Goal: Task Accomplishment & Management: Manage account settings

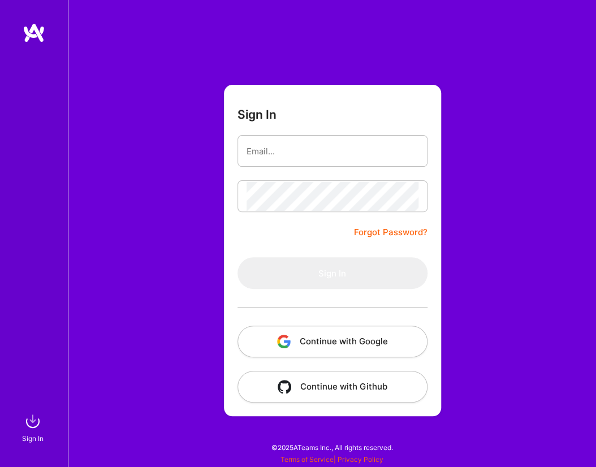
click at [365, 336] on button "Continue with Google" at bounding box center [333, 342] width 190 height 32
type input "[EMAIL_ADDRESS][DOMAIN_NAME]"
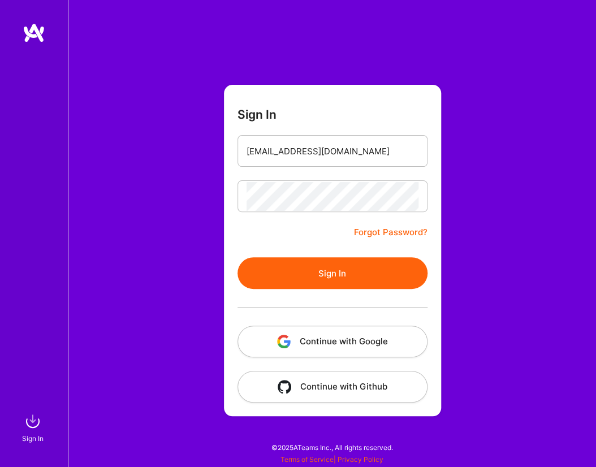
click at [367, 272] on button "Sign In" at bounding box center [333, 273] width 190 height 32
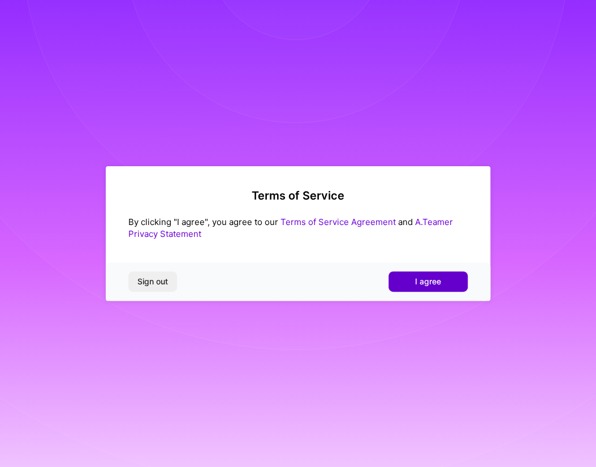
click at [441, 279] on button "I agree" at bounding box center [428, 282] width 79 height 20
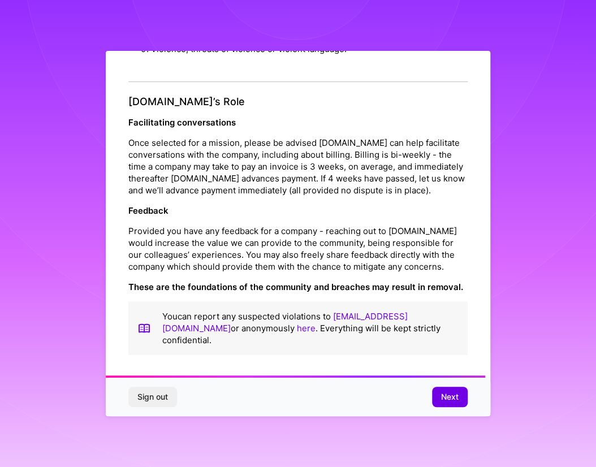
scroll to position [1238, 0]
click at [459, 395] on button "Next" at bounding box center [450, 397] width 36 height 20
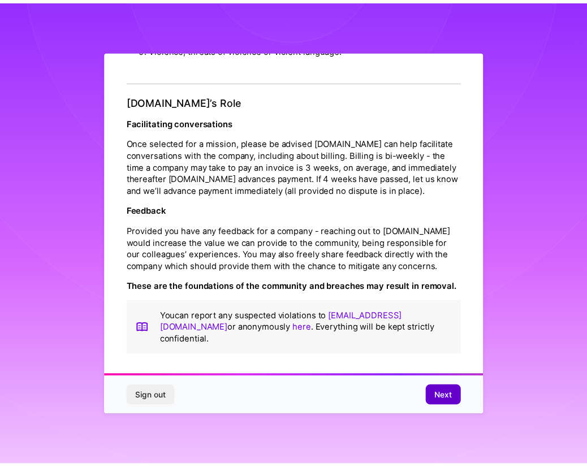
scroll to position [0, 0]
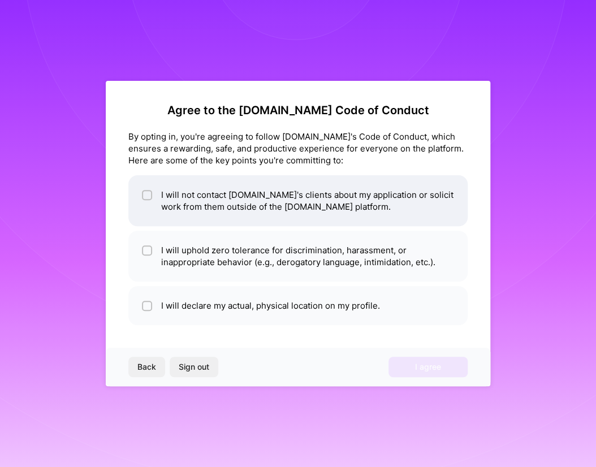
click at [321, 201] on li "I will not contact A.Team's clients about my application or solicit work from t…" at bounding box center [297, 200] width 339 height 51
checkbox input "true"
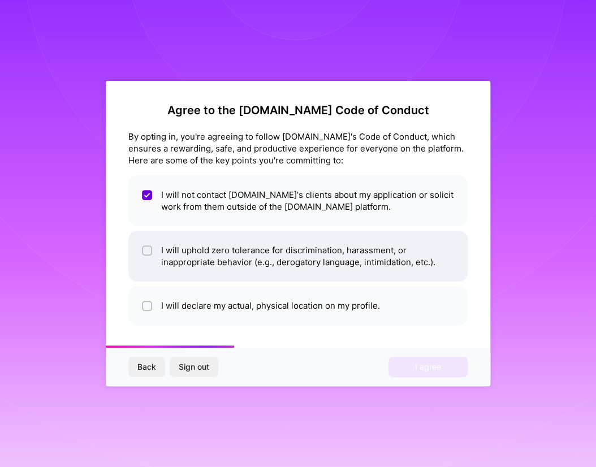
click at [346, 251] on li "I will uphold zero tolerance for discrimination, harassment, or inappropriate b…" at bounding box center [297, 256] width 339 height 51
checkbox input "true"
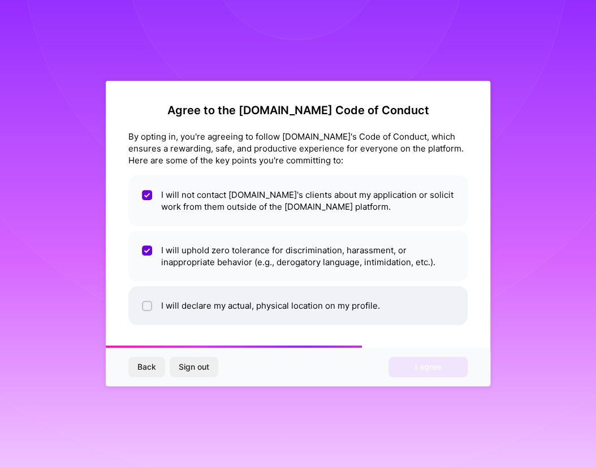
click at [338, 311] on li "I will declare my actual, physical location on my profile." at bounding box center [297, 305] width 339 height 39
checkbox input "true"
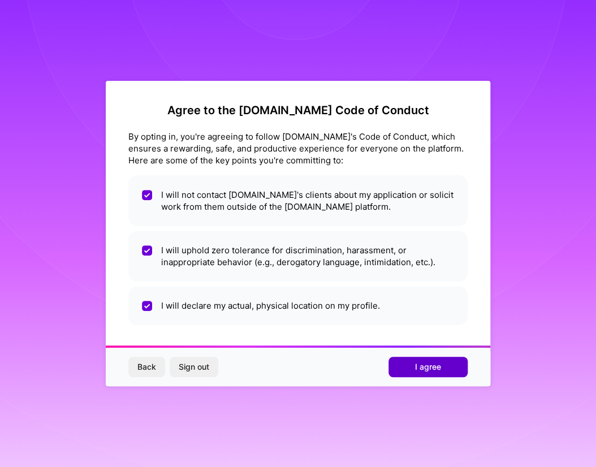
click at [414, 362] on button "I agree" at bounding box center [428, 367] width 79 height 20
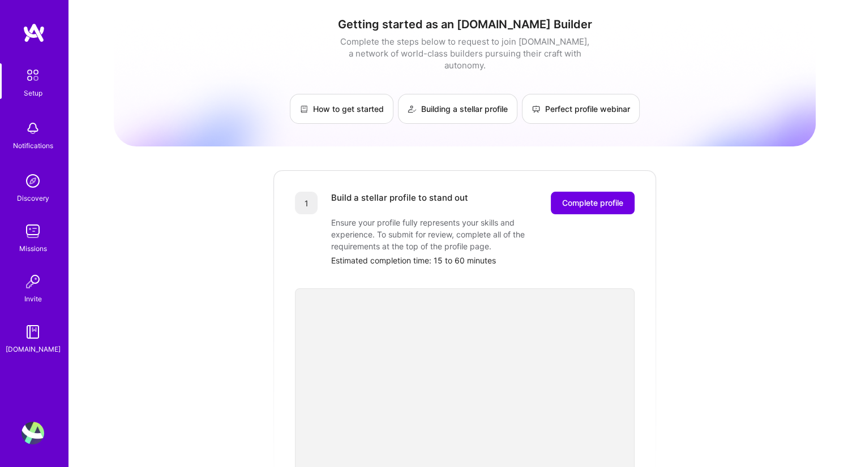
click at [35, 225] on img at bounding box center [33, 231] width 23 height 23
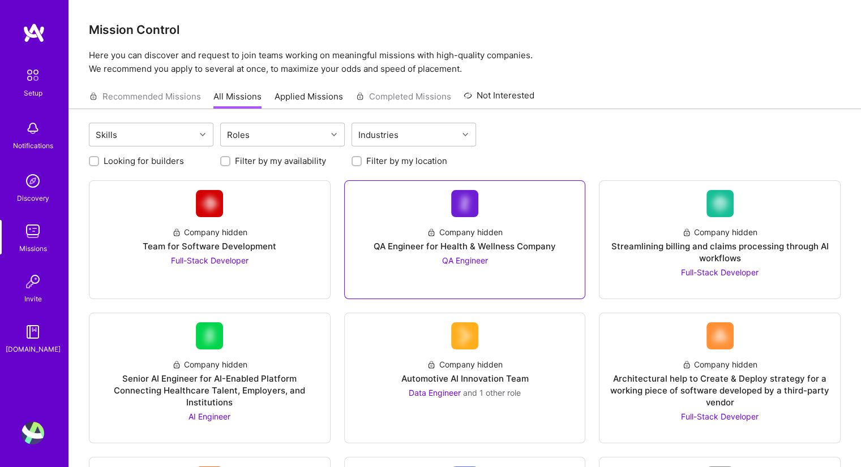
click at [414, 259] on div "Company hidden QA Engineer for Health & Wellness Company QA Engineer" at bounding box center [465, 241] width 222 height 49
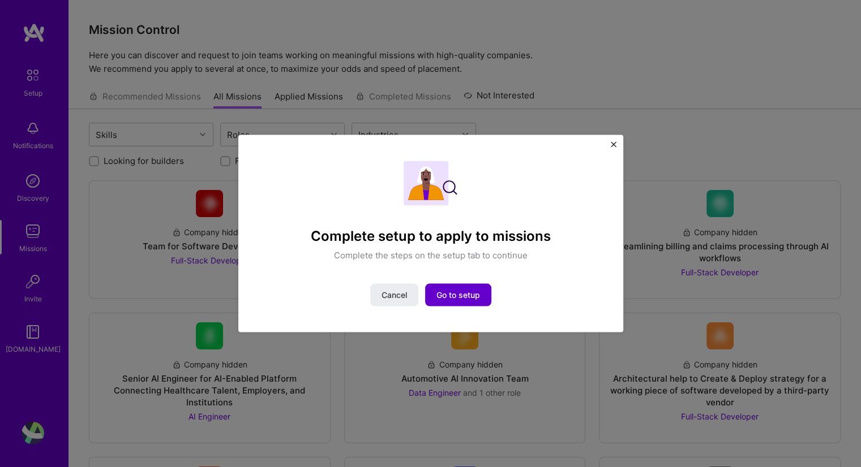
click at [453, 297] on span "Go to setup" at bounding box center [458, 294] width 44 height 11
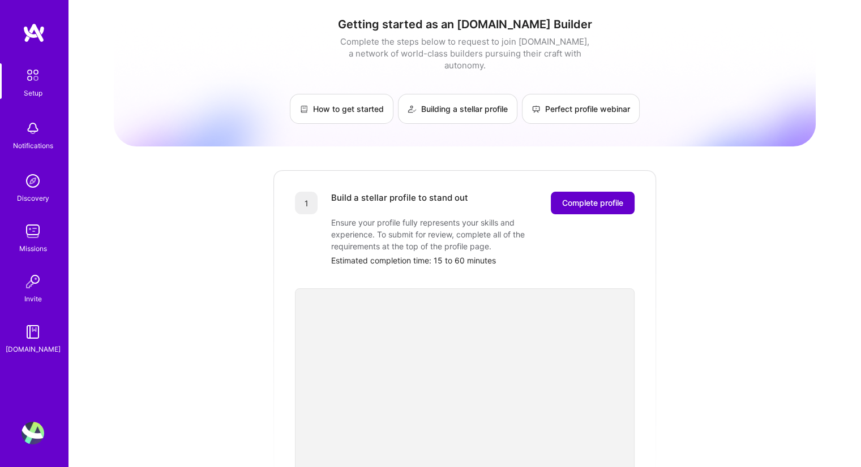
click at [570, 197] on span "Complete profile" at bounding box center [592, 202] width 61 height 11
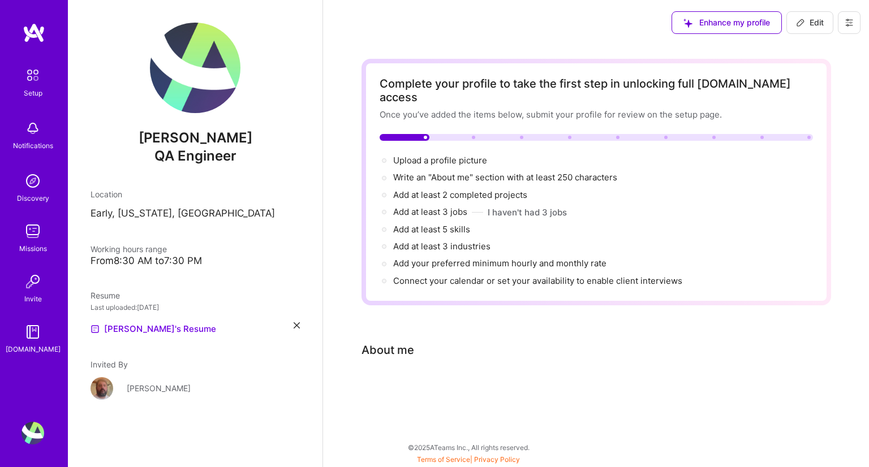
click at [697, 20] on span "Enhance my profile" at bounding box center [726, 22] width 87 height 11
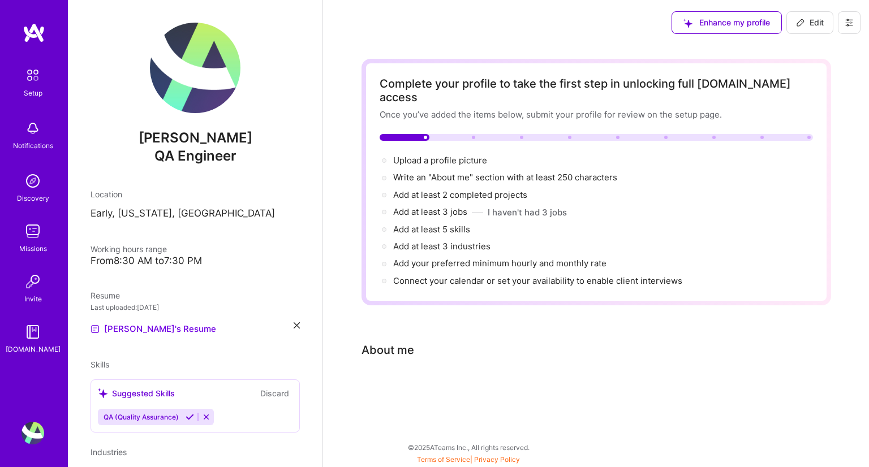
click at [191, 413] on icon at bounding box center [190, 417] width 8 height 8
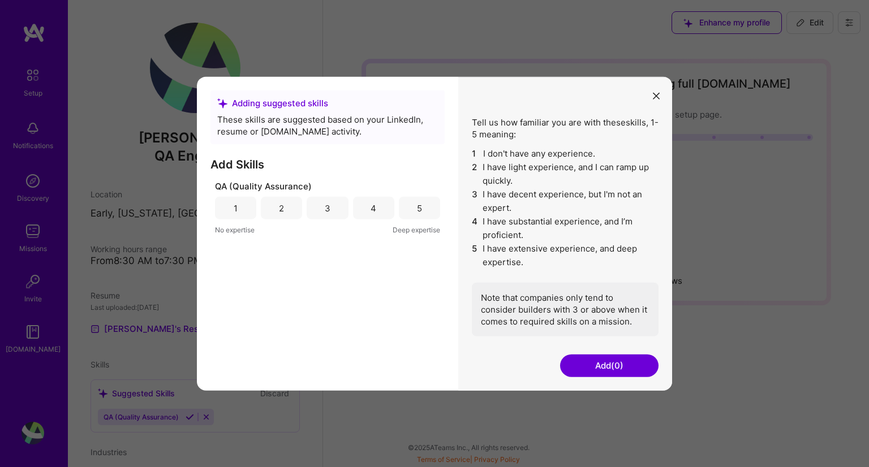
click at [381, 207] on div "4" at bounding box center [373, 208] width 41 height 23
click at [609, 363] on button "Add (1)" at bounding box center [609, 365] width 98 height 23
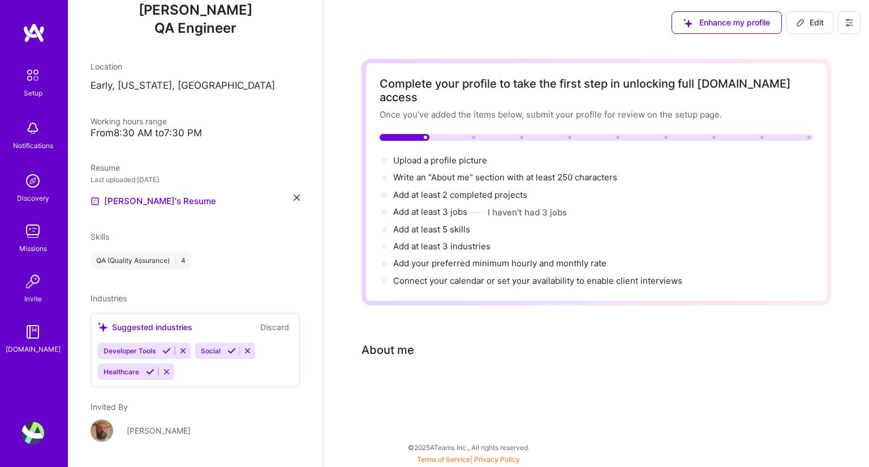
scroll to position [162, 0]
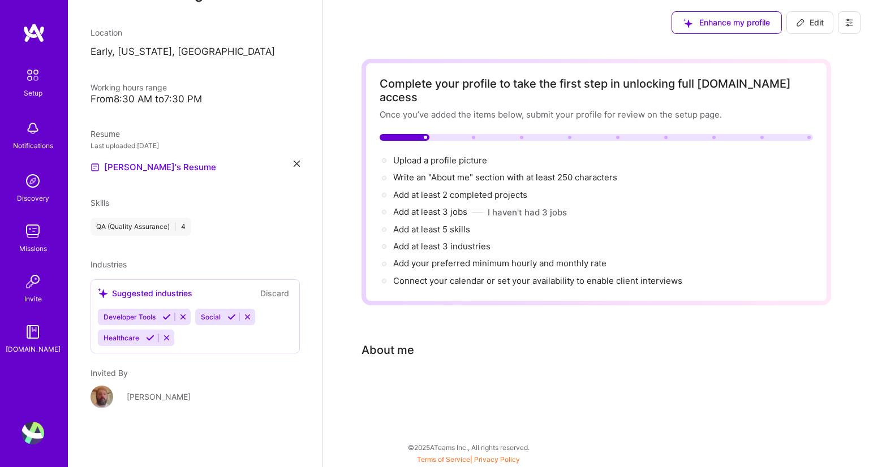
click at [165, 222] on div "QA (Quality Assurance) | 4" at bounding box center [141, 227] width 101 height 18
click at [137, 229] on div "QA (Quality Assurance) | 4" at bounding box center [141, 227] width 101 height 18
click at [182, 227] on div "QA (Quality Assurance) | 4" at bounding box center [141, 227] width 101 height 18
click at [268, 292] on button "Discard" at bounding box center [275, 293] width 36 height 13
click at [266, 293] on button "Discard" at bounding box center [275, 293] width 36 height 13
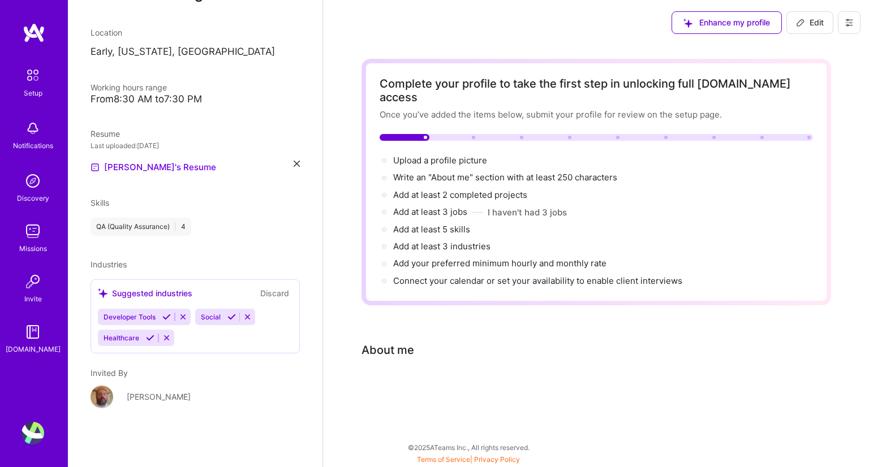
click at [266, 293] on button "Discard" at bounding box center [275, 293] width 36 height 13
click at [210, 296] on div "Suggested industries Discard" at bounding box center [195, 293] width 195 height 13
click at [174, 294] on div "Suggested industries" at bounding box center [145, 293] width 94 height 12
click at [140, 261] on div "Industries Suggested industries Discard Developer Tools Social Healthcare" at bounding box center [195, 306] width 209 height 95
click at [424, 358] on div "Complete your profile to take the first step in unlocking full [DOMAIN_NAME] ac…" at bounding box center [597, 238] width 470 height 359
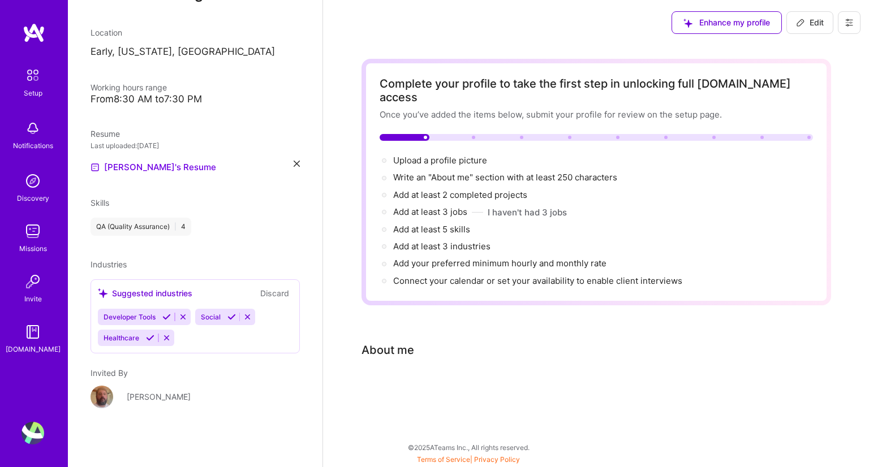
click at [405, 305] on div "Complete your profile to take the first step in unlocking full [DOMAIN_NAME] ac…" at bounding box center [597, 238] width 470 height 359
click at [805, 31] on button "Edit" at bounding box center [809, 22] width 47 height 23
select select "US"
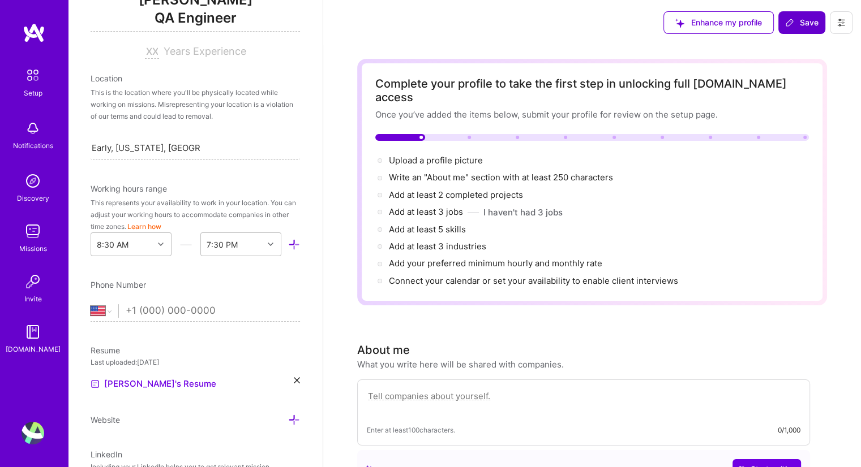
scroll to position [204, 0]
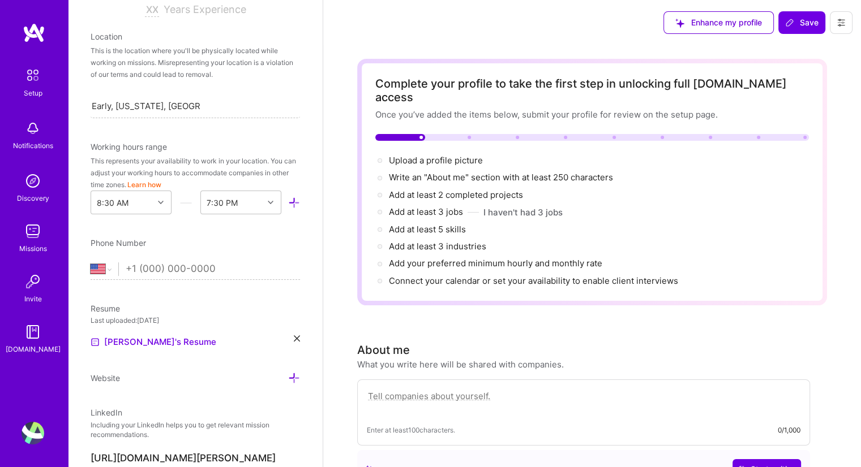
click at [196, 273] on input "tel" at bounding box center [213, 269] width 174 height 33
type input "[PHONE_NUMBER]"
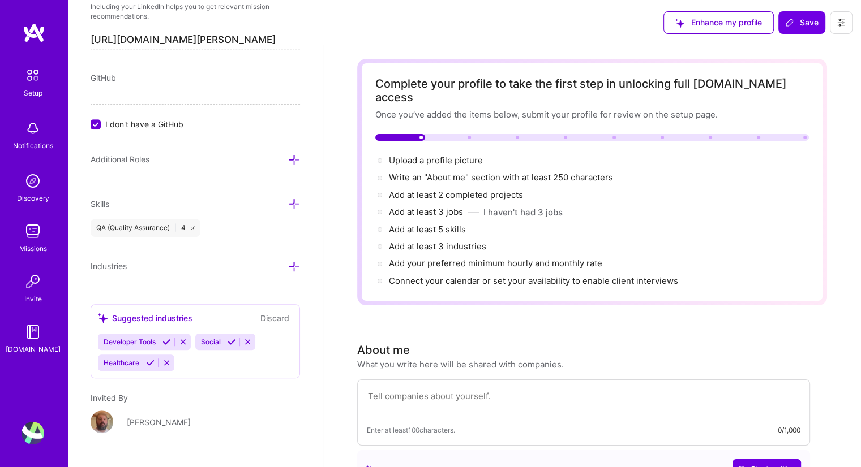
scroll to position [645, 0]
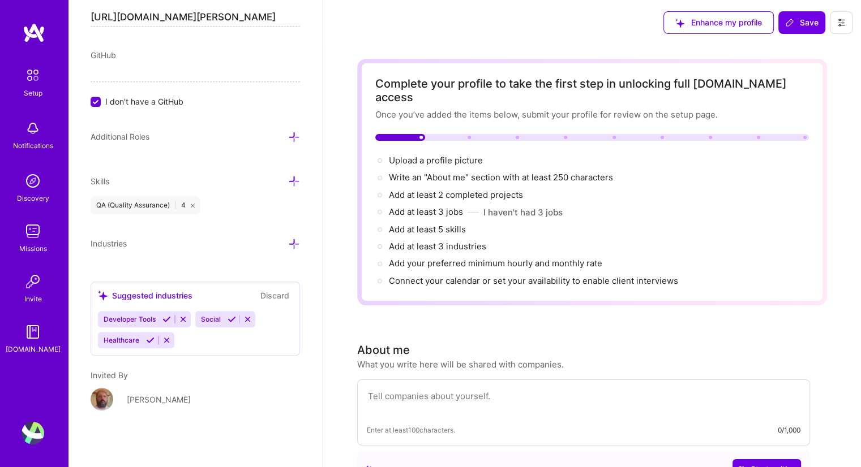
click at [288, 132] on icon at bounding box center [294, 137] width 12 height 12
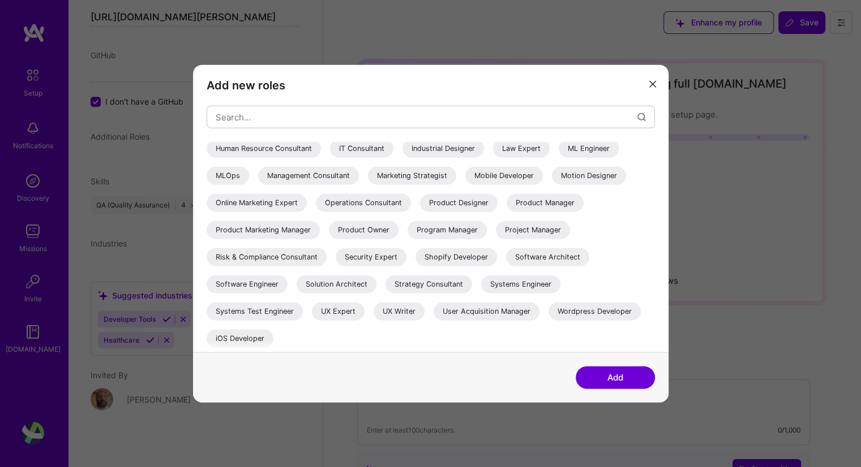
scroll to position [220, 0]
click at [191, 423] on div "Add new roles AI Architect AI Engineer AI Product Manager AI Researcher Algorit…" at bounding box center [430, 233] width 861 height 467
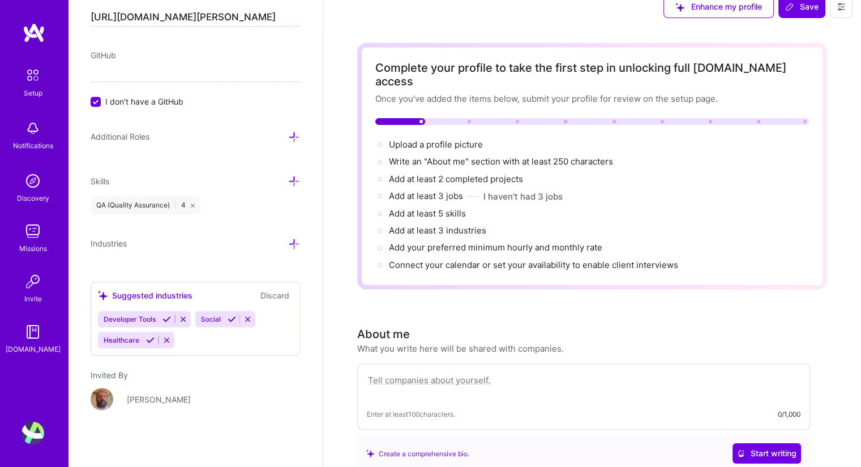
scroll to position [18, 0]
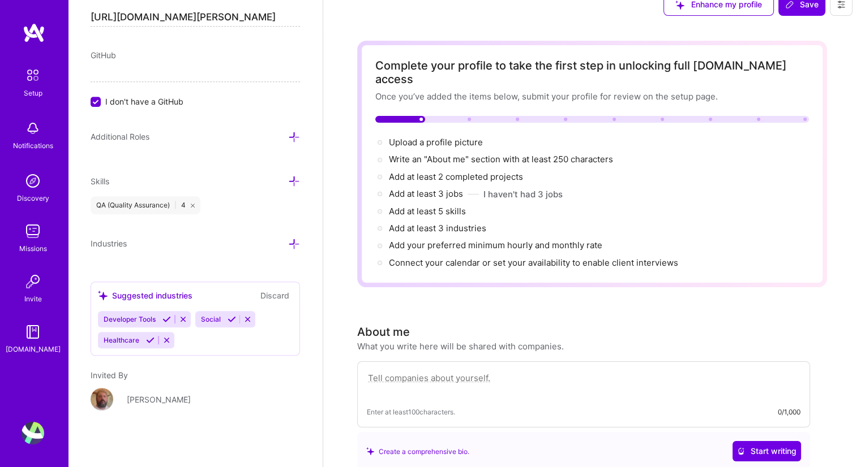
click at [288, 175] on icon at bounding box center [294, 181] width 12 height 12
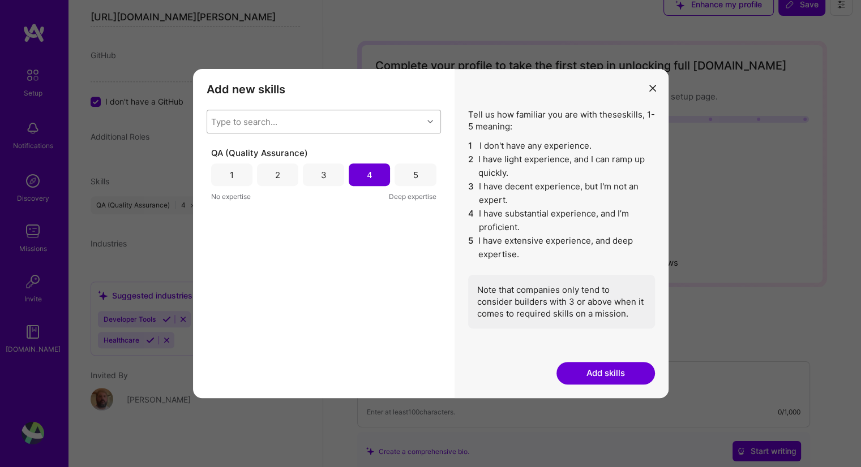
click at [381, 118] on div "Type to search..." at bounding box center [315, 121] width 216 height 23
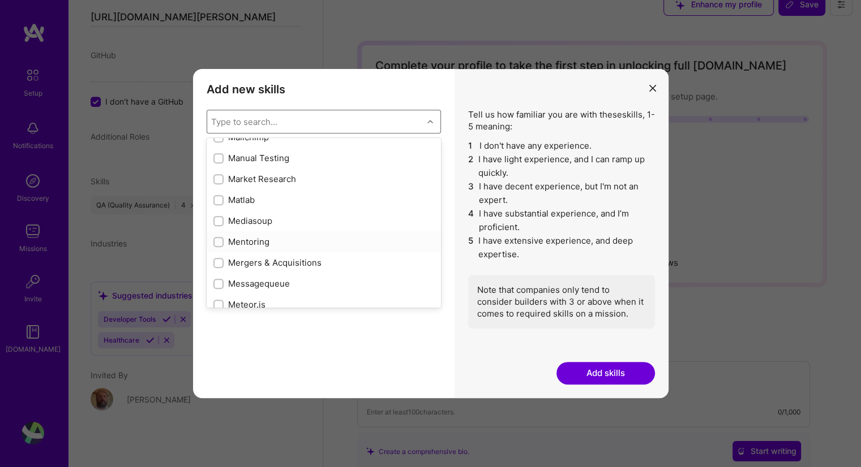
scroll to position [4120, 0]
click at [224, 154] on div "Manual Testing" at bounding box center [323, 155] width 221 height 12
checkbox input "true"
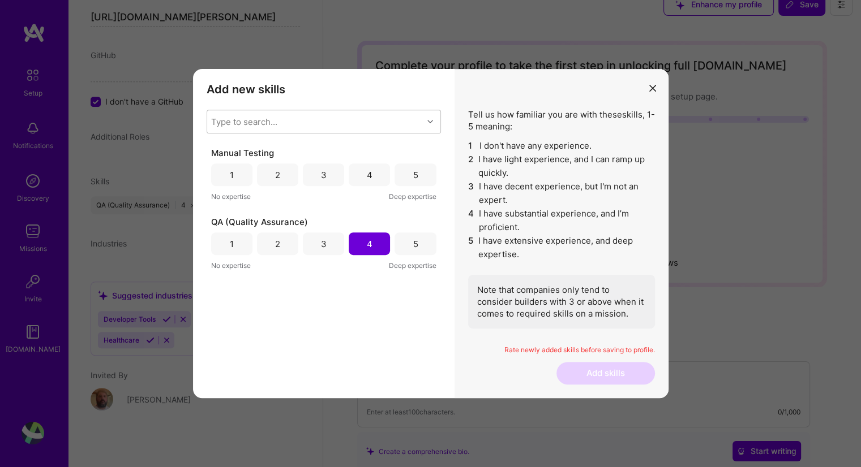
click at [402, 340] on div "Manual Testing 1 2 3 4 5 No expertise Deep expertise QA (Quality Assurance) 1 2…" at bounding box center [324, 252] width 234 height 210
click at [416, 179] on div "5" at bounding box center [414, 175] width 5 height 12
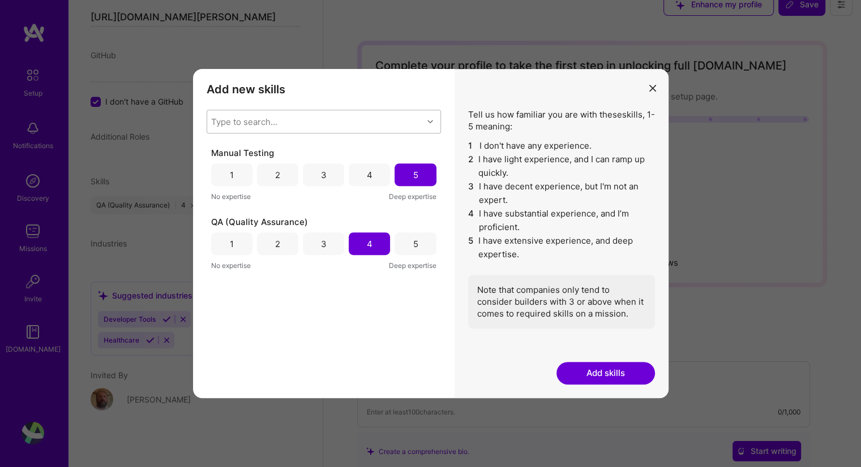
click at [427, 121] on icon "modal" at bounding box center [430, 122] width 6 height 6
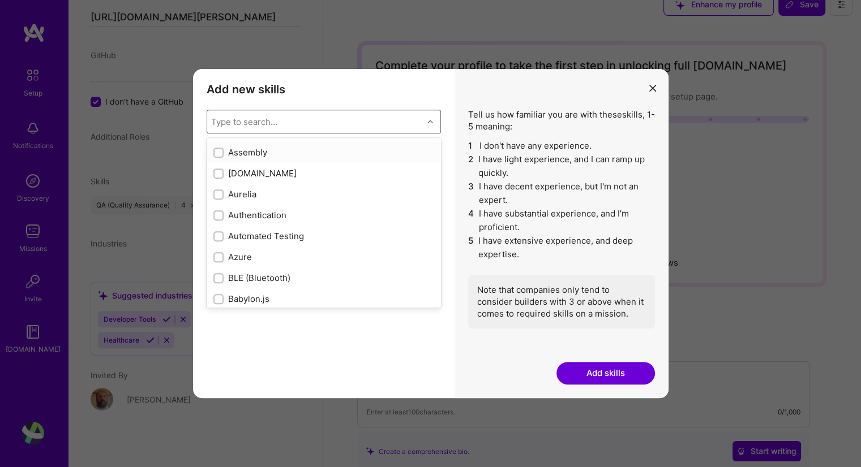
scroll to position [828, 0]
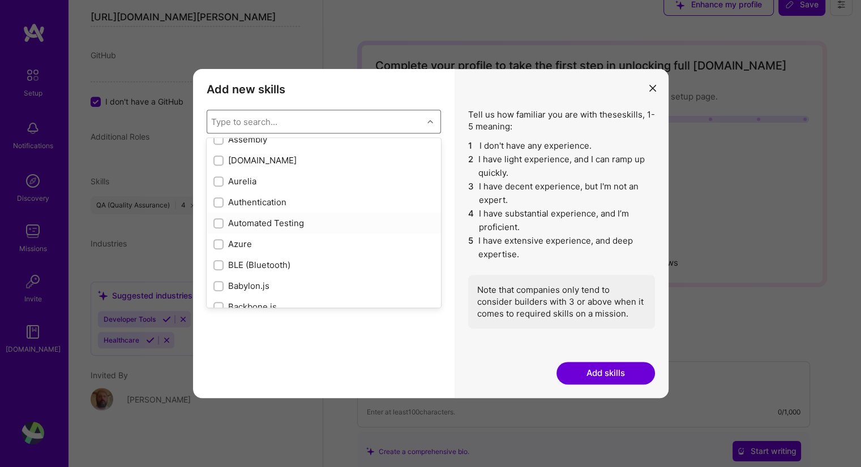
click at [249, 222] on div "Automated Testing" at bounding box center [323, 223] width 221 height 12
checkbox input "true"
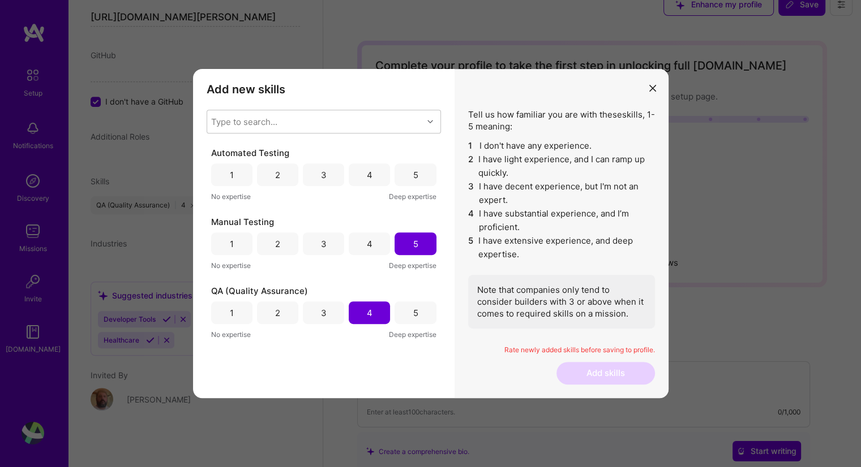
click at [332, 359] on div "Add new skills Tell us how familiar you are with given skills, using between 1 …" at bounding box center [323, 233] width 261 height 329
click at [368, 172] on div "4" at bounding box center [370, 175] width 6 height 12
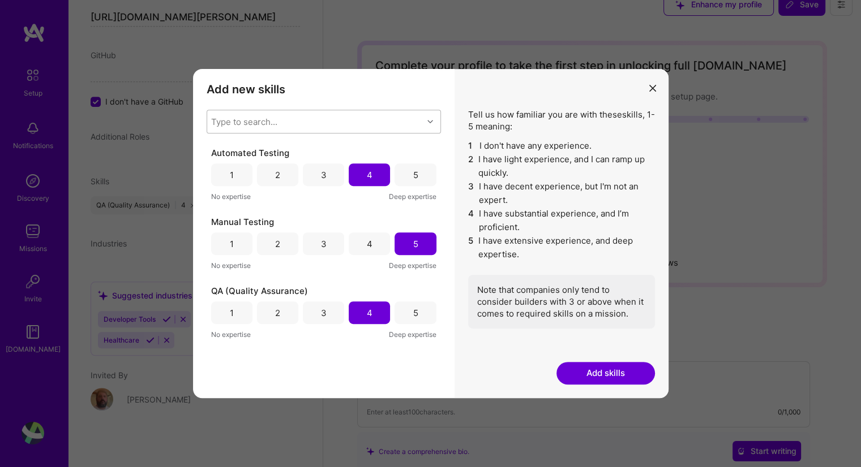
click at [435, 115] on div "modal" at bounding box center [432, 121] width 18 height 15
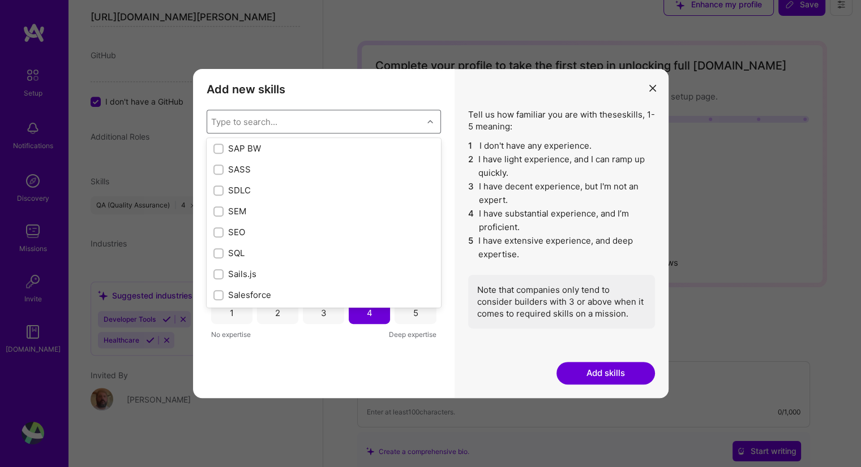
scroll to position [5947, 0]
click at [220, 253] on input "modal" at bounding box center [220, 255] width 8 height 8
checkbox input "true"
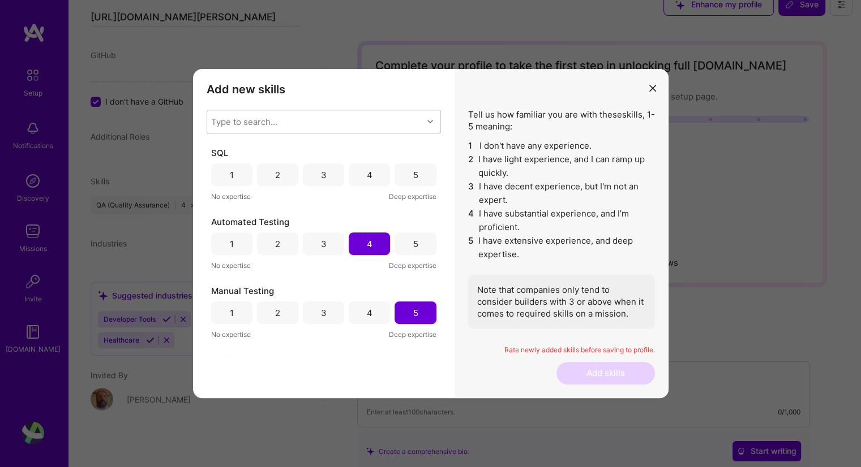
click at [355, 391] on div "Add new skills Tell us how familiar you are with given skills, using between 1 …" at bounding box center [323, 233] width 261 height 329
click at [371, 162] on div "SQL 1 2 3 4 5 No expertise Deep expertise" at bounding box center [323, 174] width 225 height 55
click at [367, 178] on div "4" at bounding box center [370, 175] width 6 height 12
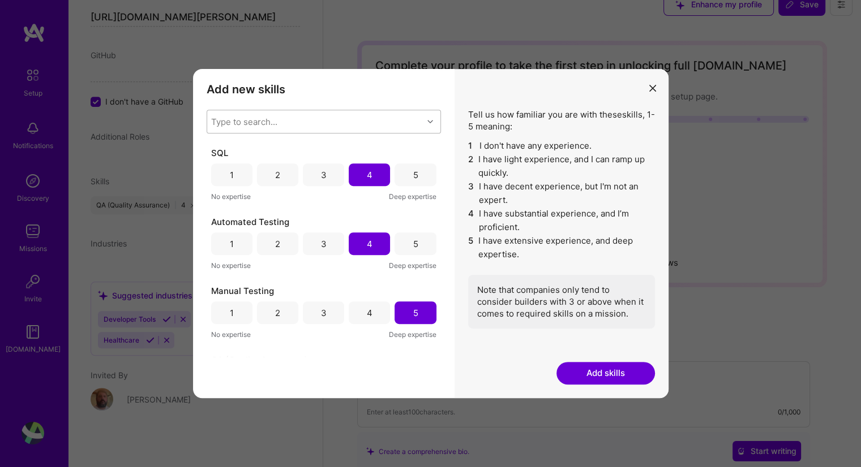
click at [432, 118] on div "modal" at bounding box center [432, 121] width 18 height 15
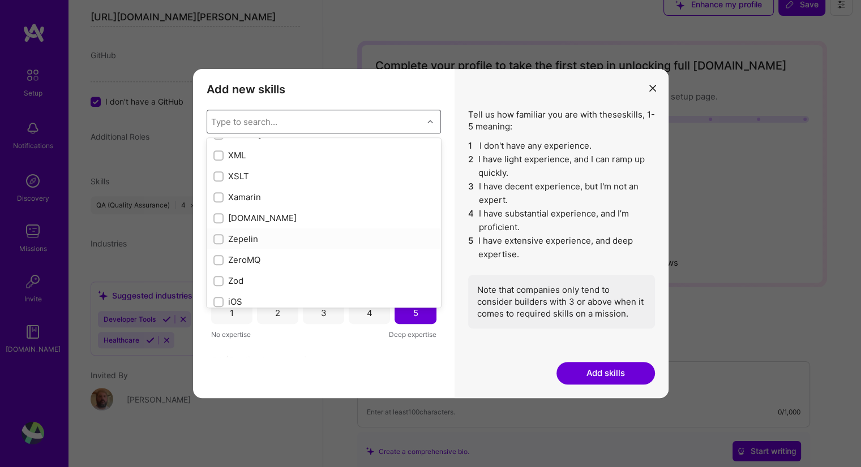
scroll to position [7748, 0]
click at [439, 388] on div "Add new skills Tell us how familiar you are with given skills, using between 1 …" at bounding box center [323, 233] width 261 height 329
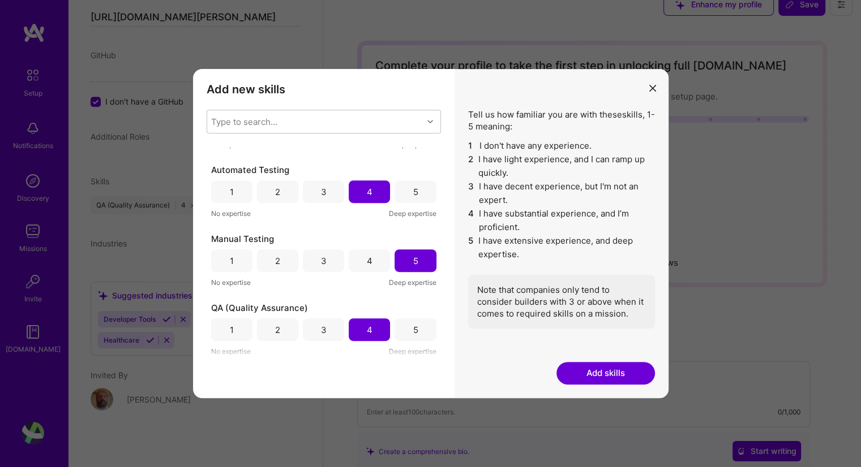
scroll to position [0, 0]
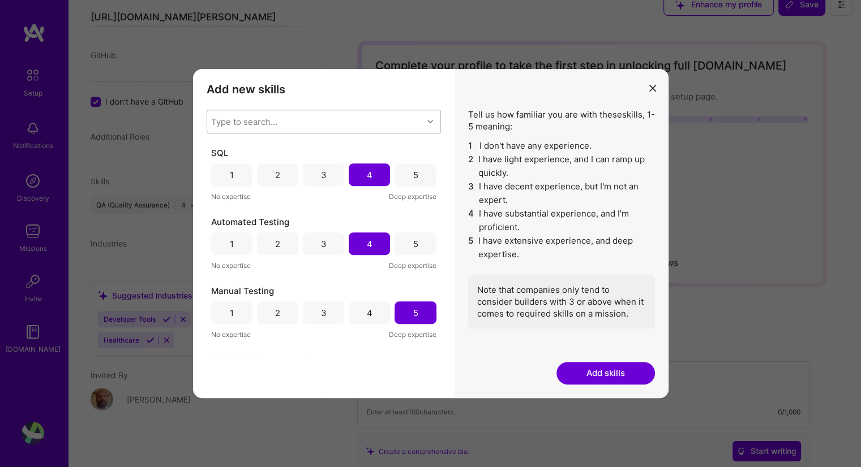
click at [410, 118] on div "Type to search..." at bounding box center [315, 121] width 216 height 23
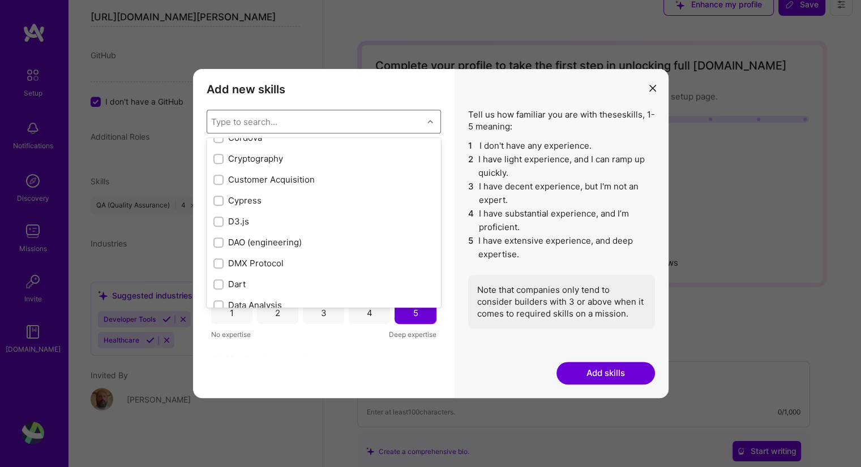
scroll to position [1620, 0]
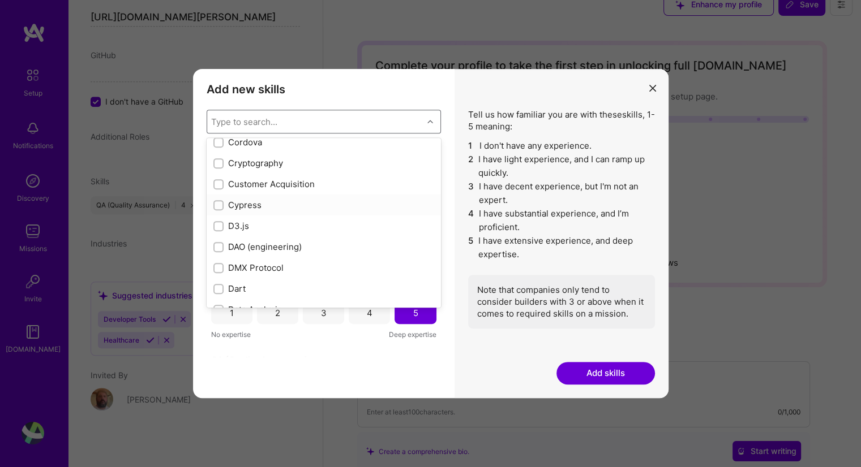
click at [248, 200] on div "Cypress" at bounding box center [323, 205] width 221 height 12
checkbox input "true"
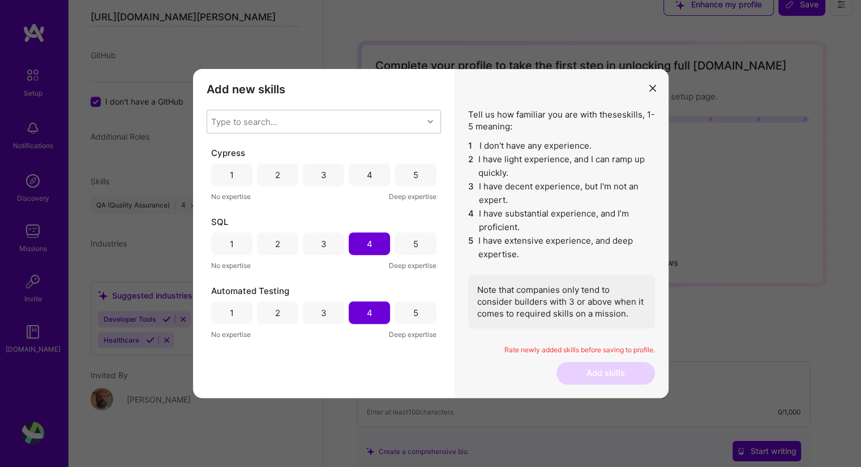
click at [316, 363] on div "Add new skills Tell us how familiar you are with given skills, using between 1 …" at bounding box center [323, 233] width 261 height 329
click at [285, 170] on div "2" at bounding box center [277, 175] width 41 height 23
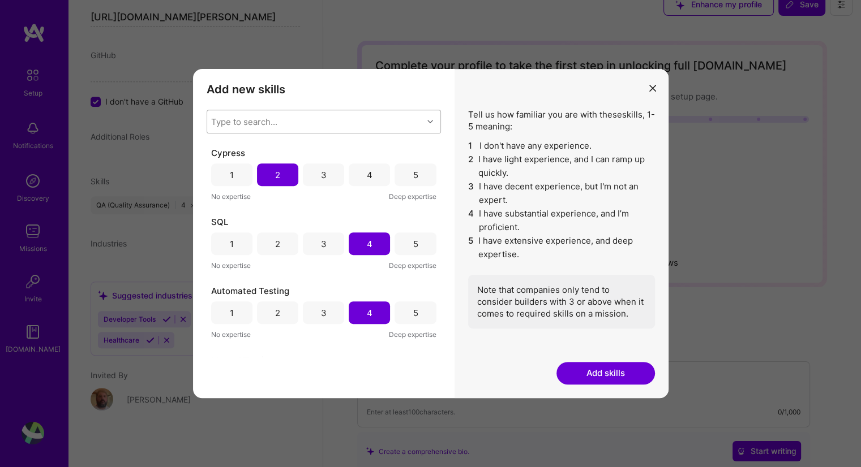
click at [388, 126] on div "Type to search..." at bounding box center [315, 121] width 216 height 23
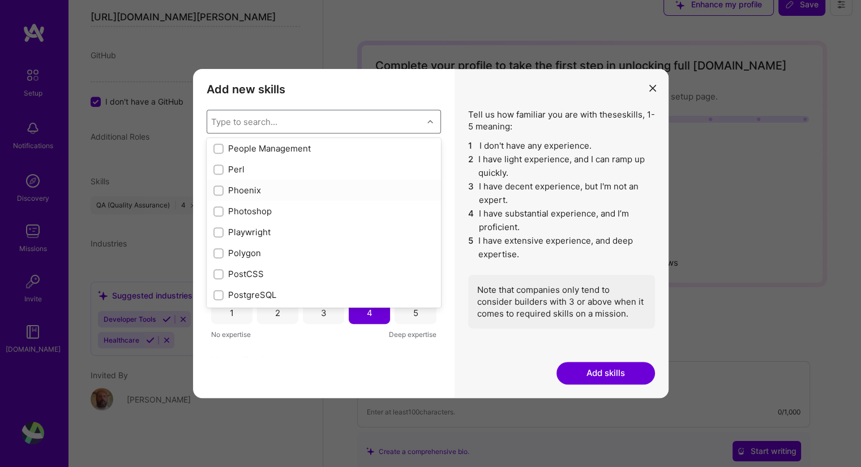
scroll to position [4943, 0]
click at [225, 231] on div "Playwright" at bounding box center [323, 232] width 221 height 12
checkbox input "true"
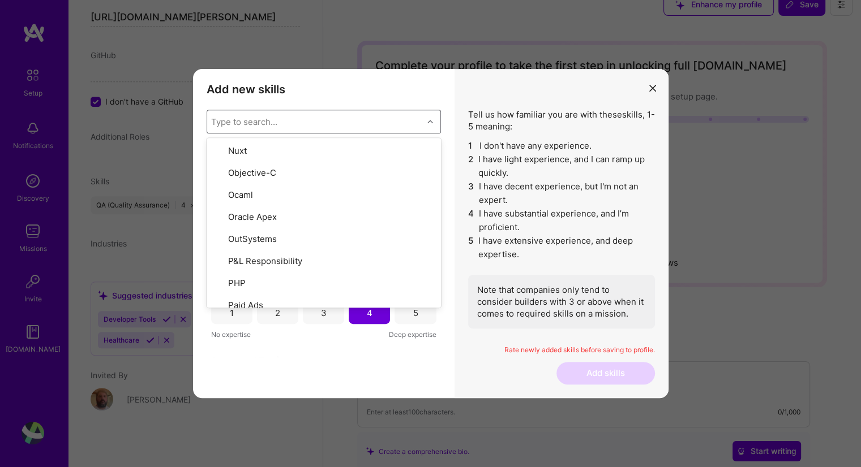
click at [332, 351] on div "Playwright 1 2 3 4 5 No expertise Deep expertise Cypress 1 2 3 4 5 No expertise…" at bounding box center [324, 252] width 234 height 210
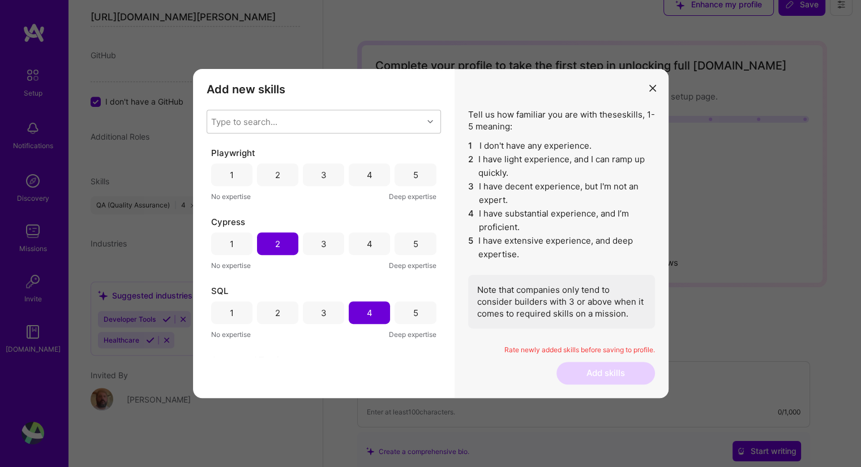
click at [274, 161] on div "Playwright 1 2 3 4 5 No expertise Deep expertise" at bounding box center [323, 174] width 225 height 55
click at [275, 172] on div "2" at bounding box center [277, 175] width 5 height 12
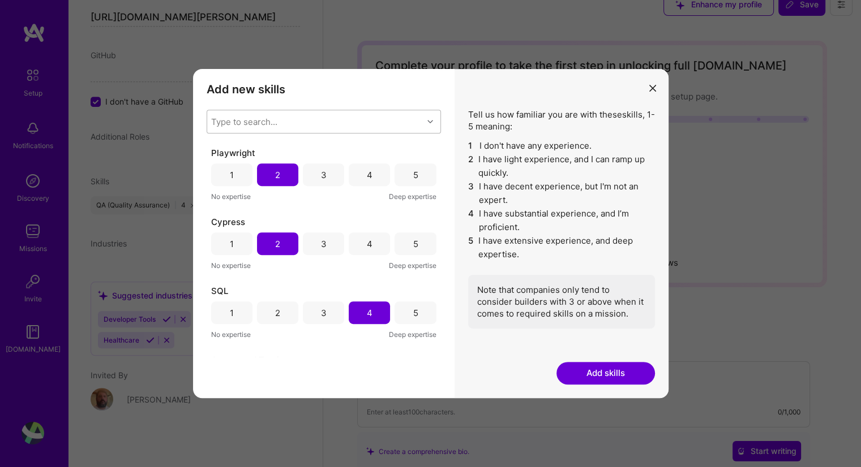
click at [337, 118] on div "Type to search..." at bounding box center [315, 121] width 216 height 23
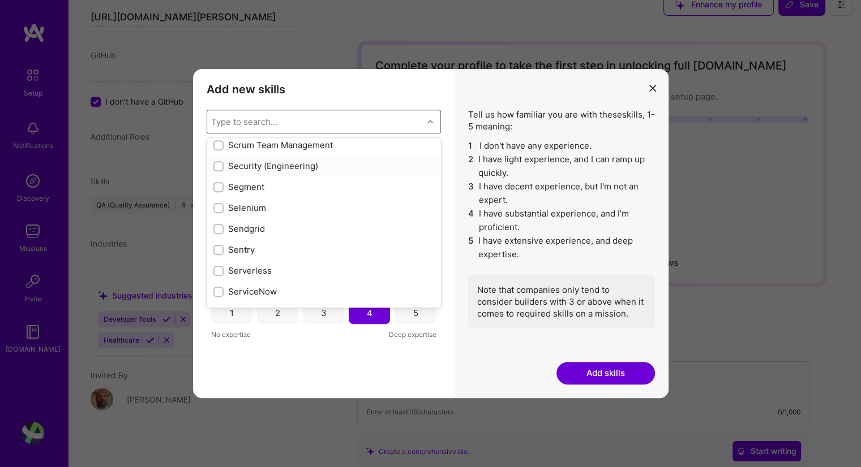
scroll to position [6162, 0]
click at [220, 204] on input "modal" at bounding box center [220, 208] width 8 height 8
checkbox input "true"
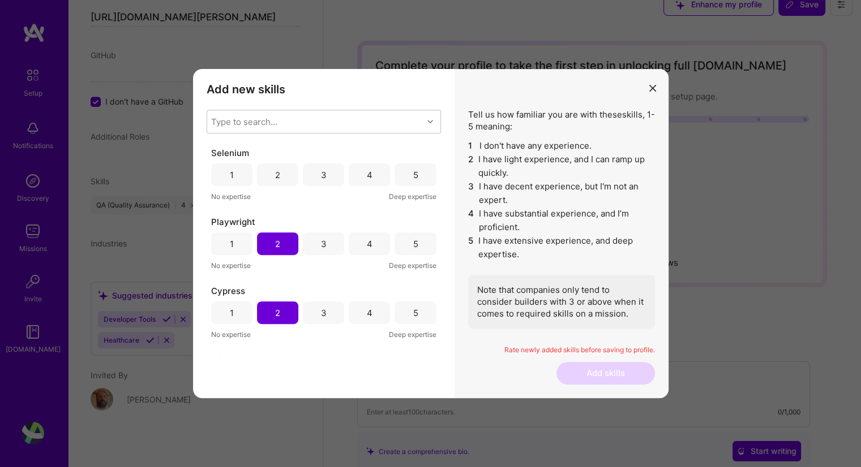
click at [272, 360] on div "Add new skills Tell us how familiar you are with given skills, using between 1 …" at bounding box center [323, 233] width 261 height 329
click at [285, 173] on div "2" at bounding box center [277, 175] width 41 height 23
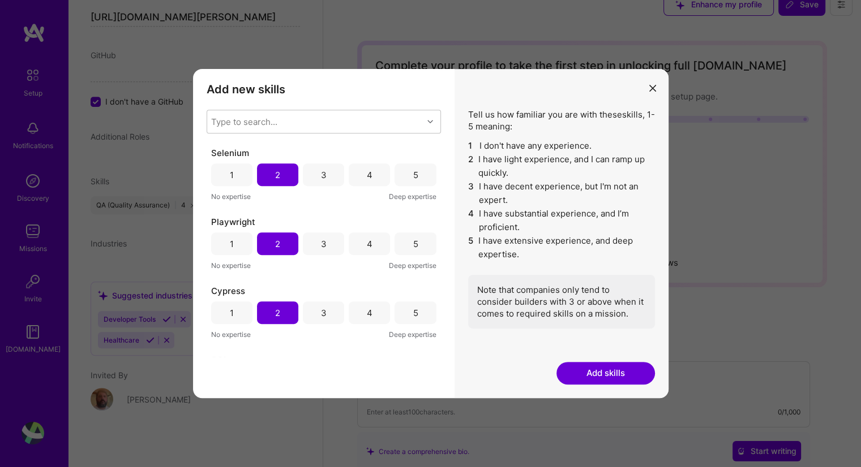
click at [331, 179] on div "3" at bounding box center [323, 175] width 41 height 23
click at [269, 178] on div "2" at bounding box center [277, 175] width 41 height 23
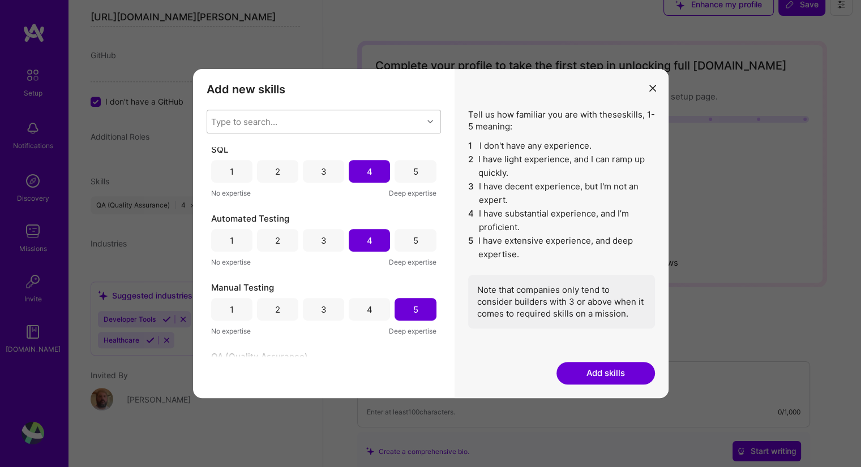
scroll to position [213, 0]
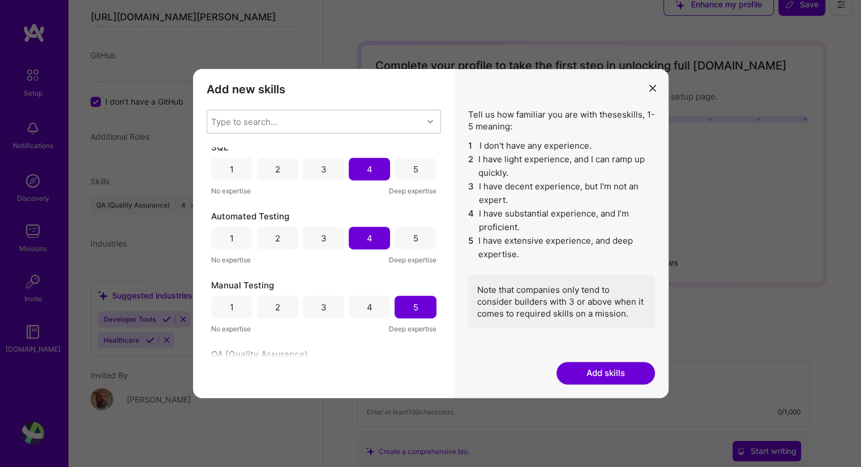
click at [316, 241] on div "3" at bounding box center [323, 238] width 41 height 23
click at [415, 131] on div "Type to search..." at bounding box center [315, 121] width 216 height 23
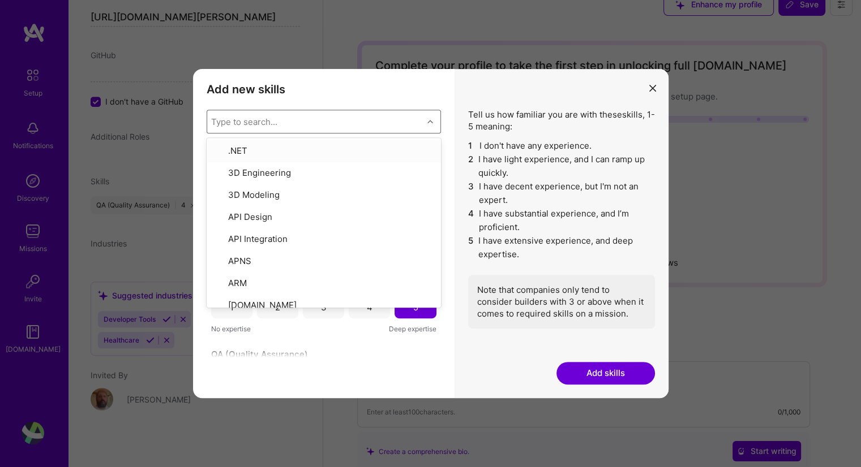
click at [418, 128] on div "Type to search..." at bounding box center [315, 121] width 216 height 23
click at [403, 130] on div "Type to search..." at bounding box center [315, 121] width 216 height 23
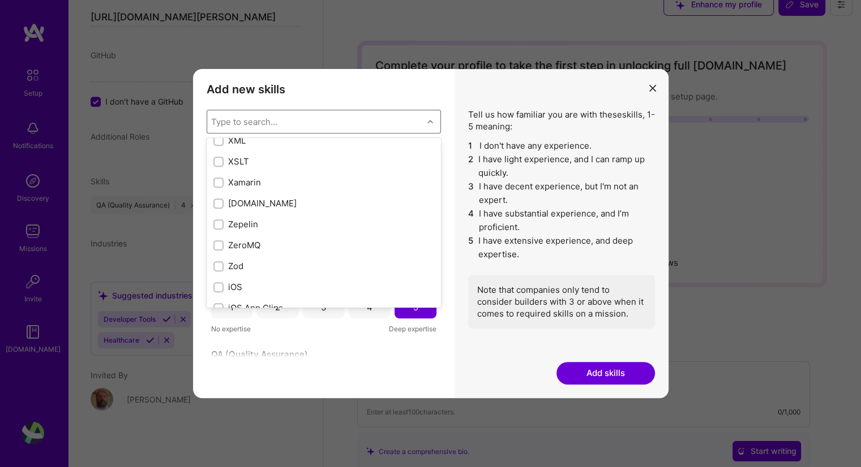
scroll to position [7748, 0]
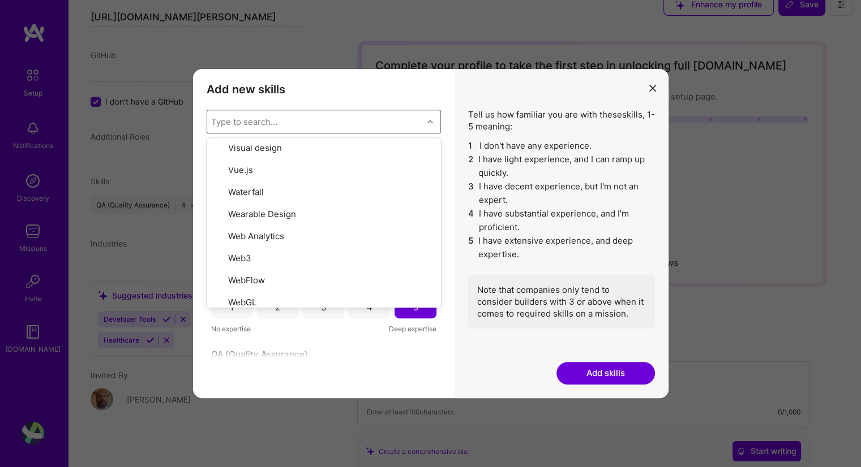
click at [342, 377] on div "Add new skills Tell us how familiar you are with given skills, using between 1 …" at bounding box center [323, 233] width 261 height 329
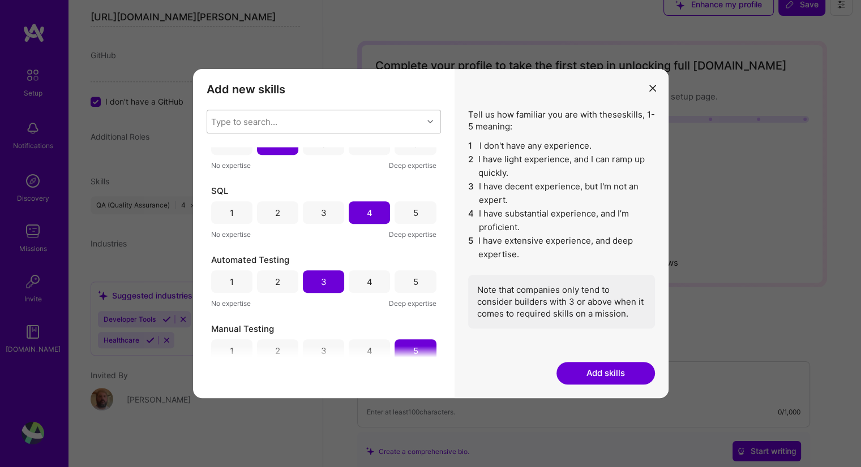
scroll to position [0, 0]
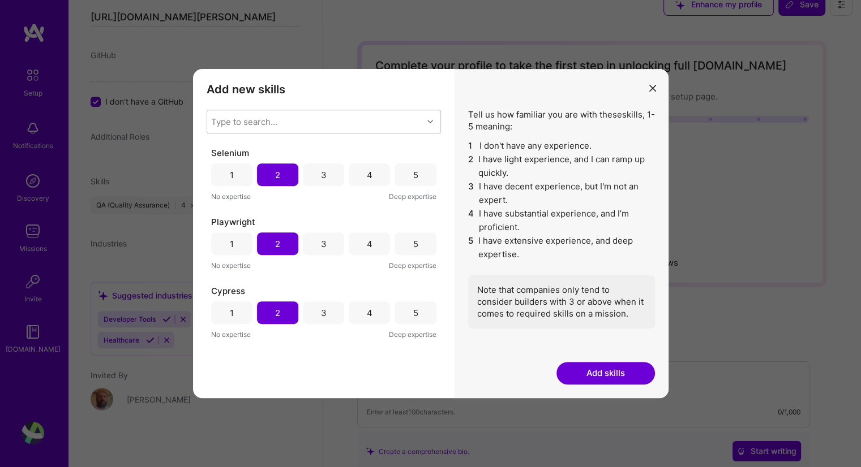
click at [326, 170] on div "3" at bounding box center [323, 175] width 41 height 23
click at [319, 231] on div "Playwright 1 2 3 4 5 No expertise Deep expertise" at bounding box center [323, 243] width 225 height 55
click at [275, 175] on div "2" at bounding box center [277, 175] width 5 height 12
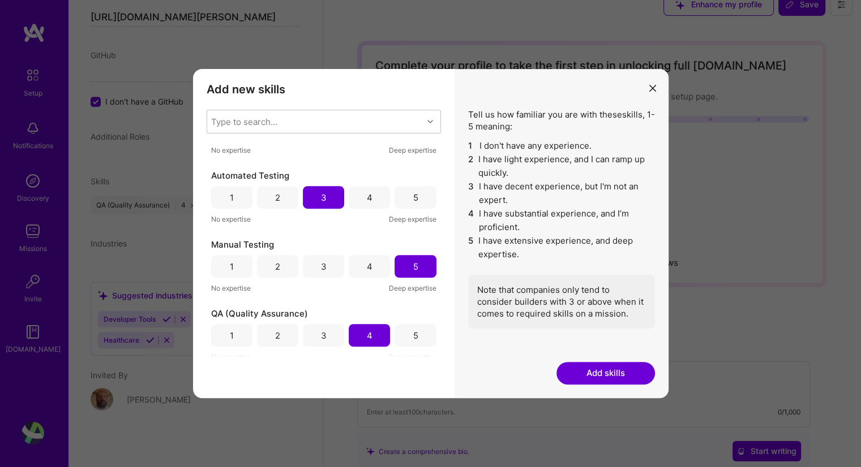
scroll to position [260, 0]
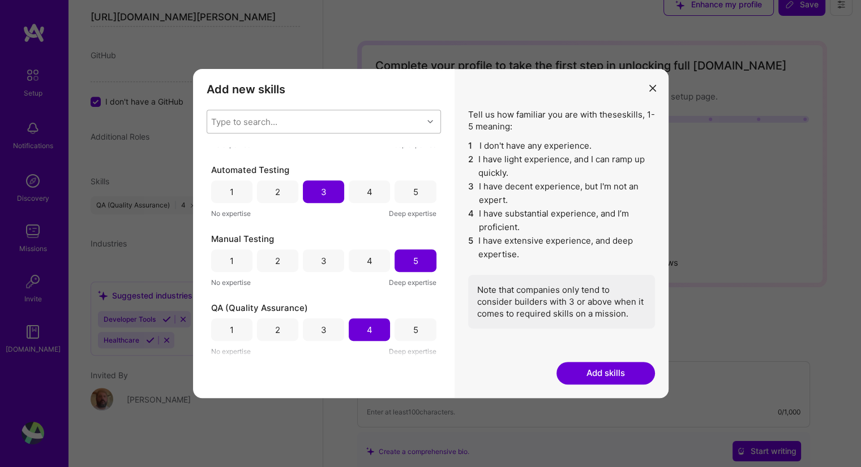
click at [397, 124] on div "Type to search..." at bounding box center [315, 121] width 216 height 23
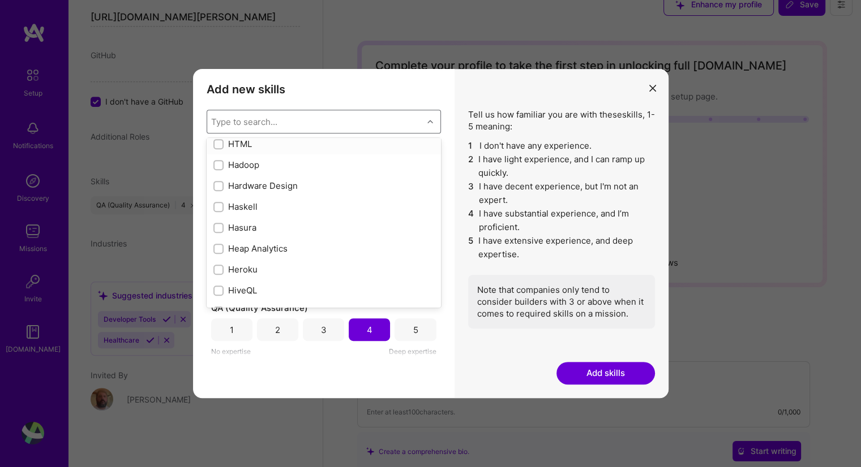
scroll to position [3273, 0]
click at [246, 142] on div "HTML" at bounding box center [323, 144] width 221 height 12
checkbox input "true"
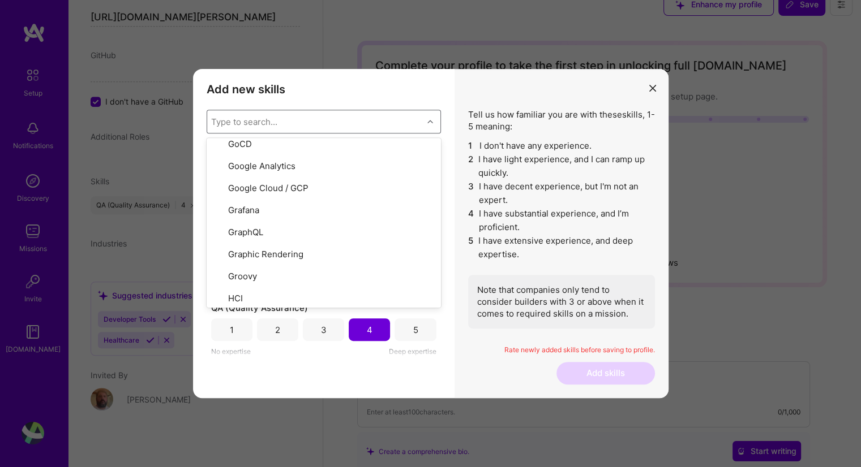
click at [329, 384] on div "Add new skills Tell us how familiar you are with given skills, using between 1 …" at bounding box center [323, 233] width 261 height 329
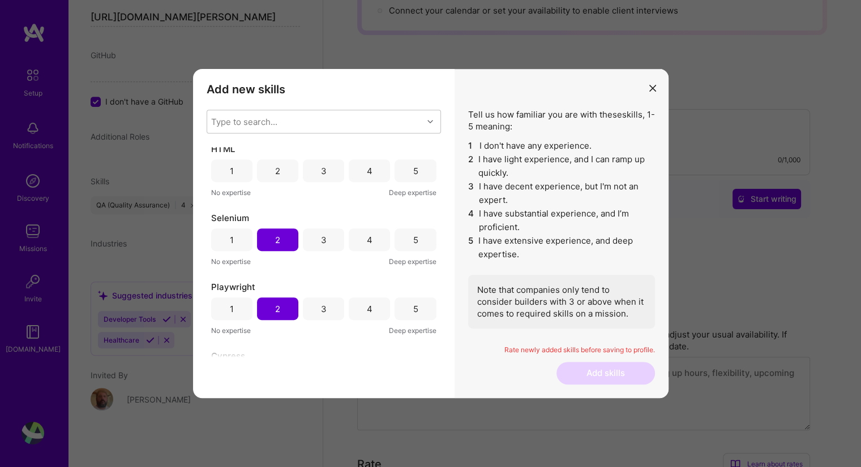
scroll to position [0, 0]
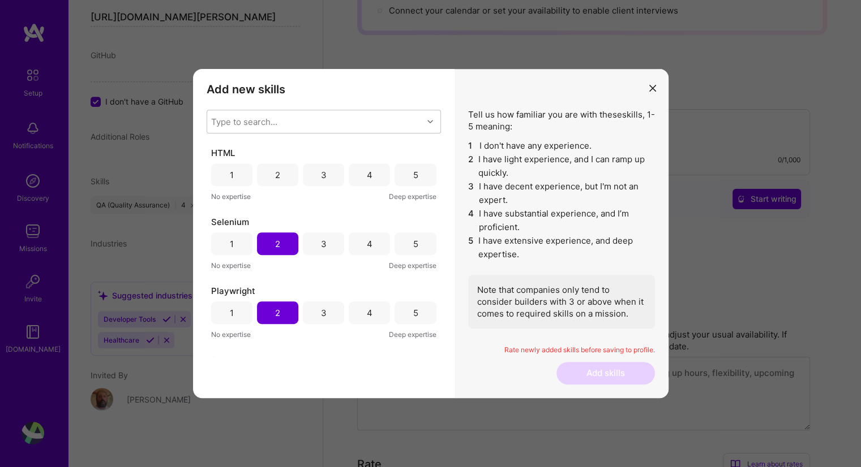
click at [335, 175] on div "3" at bounding box center [323, 175] width 41 height 23
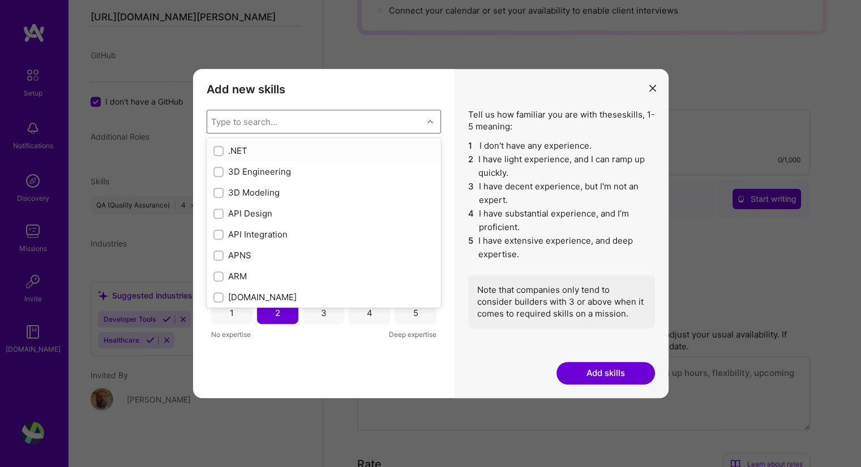
click at [415, 116] on div "Type to search..." at bounding box center [315, 121] width 216 height 23
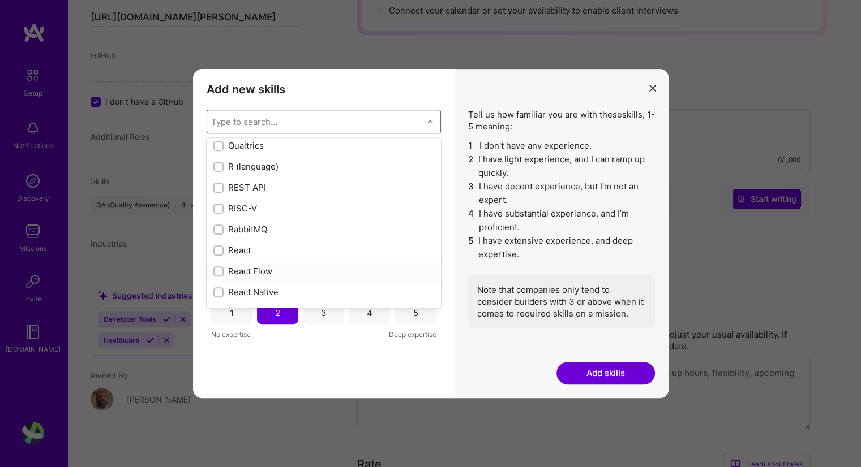
scroll to position [5458, 0]
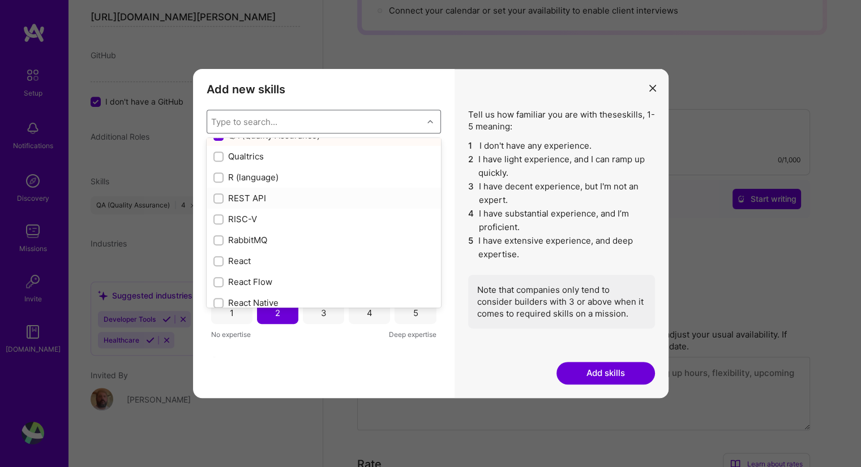
click at [255, 200] on div "REST API" at bounding box center [323, 198] width 221 height 12
checkbox input "true"
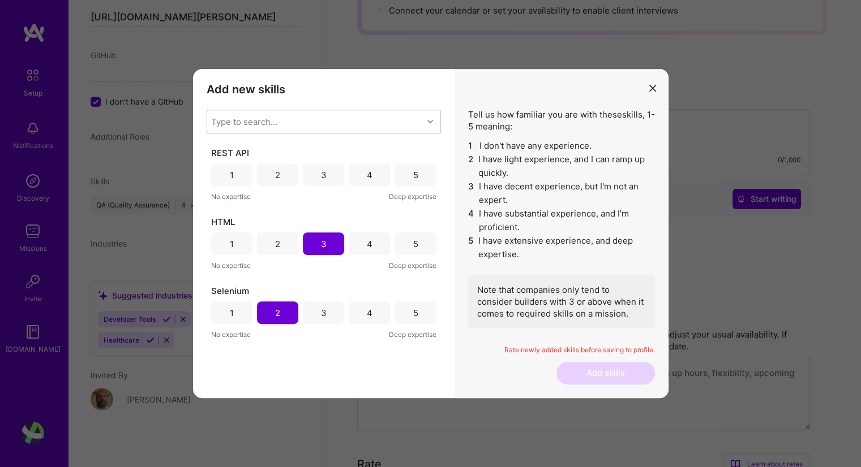
click at [315, 354] on div "Playwright" at bounding box center [323, 360] width 225 height 12
click at [321, 177] on div "3" at bounding box center [324, 175] width 6 height 12
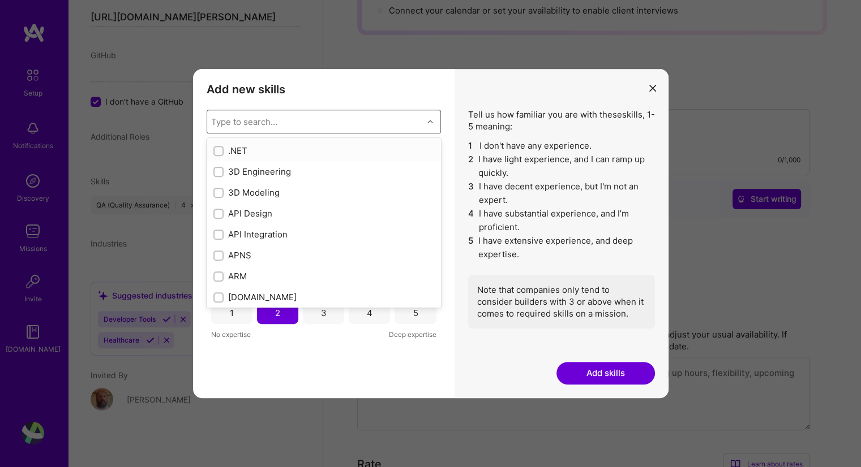
click at [387, 126] on div "Type to search..." at bounding box center [315, 121] width 216 height 23
click at [242, 192] on div "GraphQL" at bounding box center [323, 192] width 221 height 12
checkbox input "true"
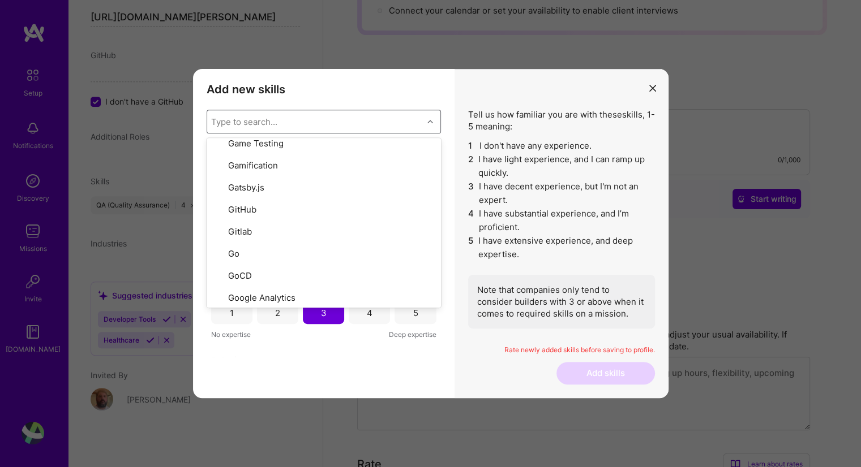
click at [345, 356] on div "Selenium" at bounding box center [323, 360] width 225 height 12
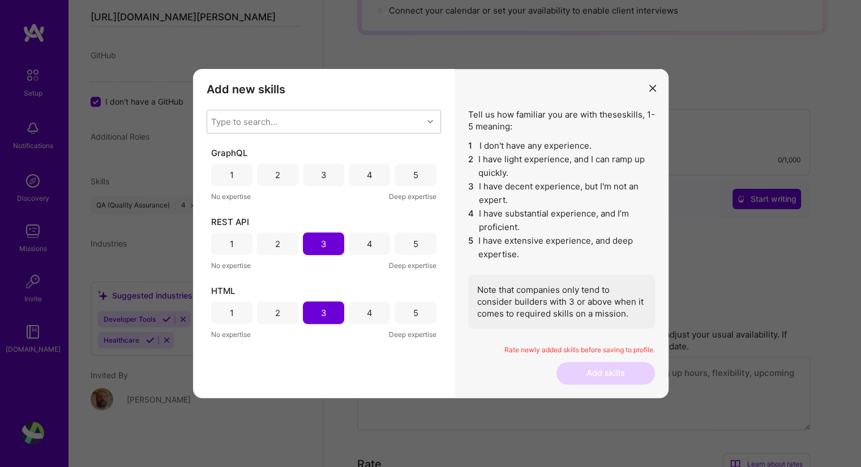
click at [321, 170] on div "3" at bounding box center [324, 175] width 6 height 12
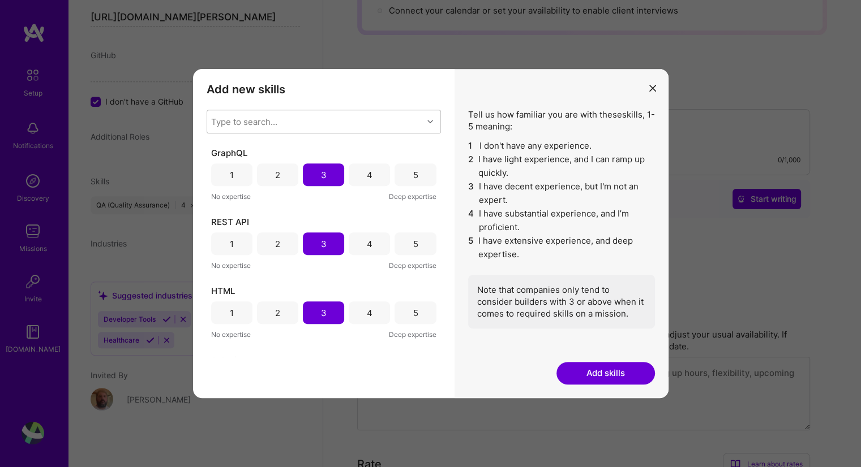
click at [603, 368] on button "Add skills" at bounding box center [605, 373] width 98 height 23
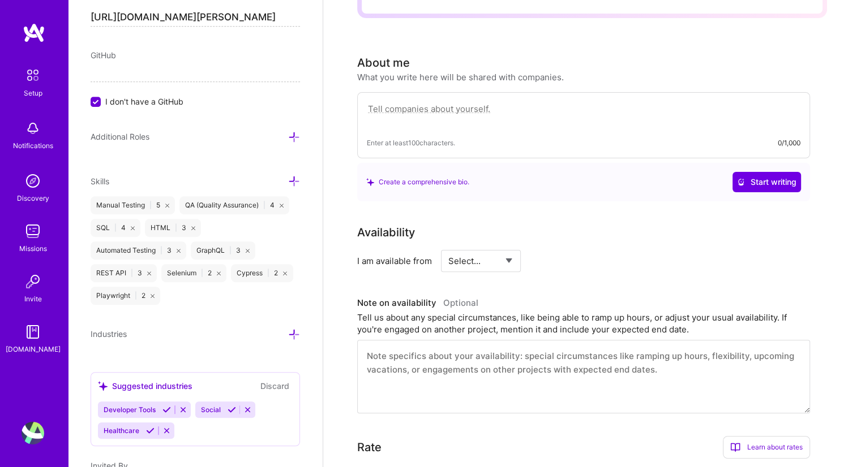
click at [400, 312] on div "Tell us about any special circumstances, like being able to ramp up hours, or a…" at bounding box center [583, 324] width 453 height 24
click at [490, 247] on select "Select... Right Now Future Date Not Available" at bounding box center [480, 261] width 65 height 29
select select "Right Now"
click at [448, 247] on select "Select... Right Now Future Date Not Available" at bounding box center [480, 261] width 65 height 29
click at [567, 250] on input at bounding box center [584, 261] width 68 height 22
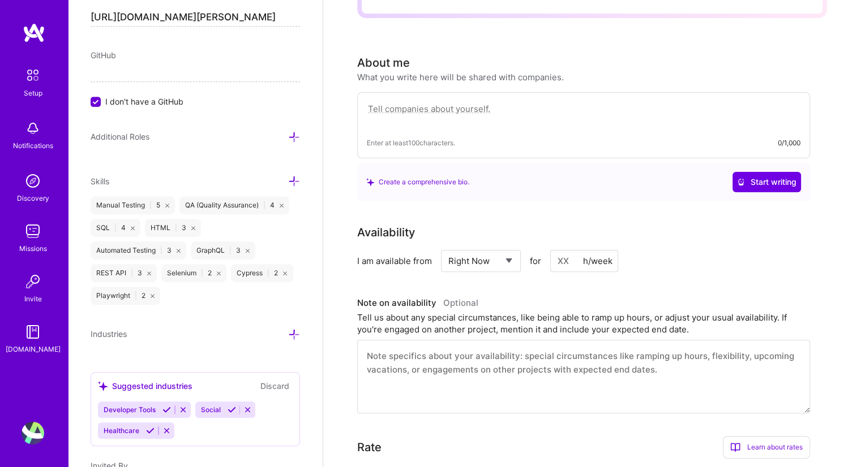
click at [574, 250] on input at bounding box center [584, 261] width 68 height 22
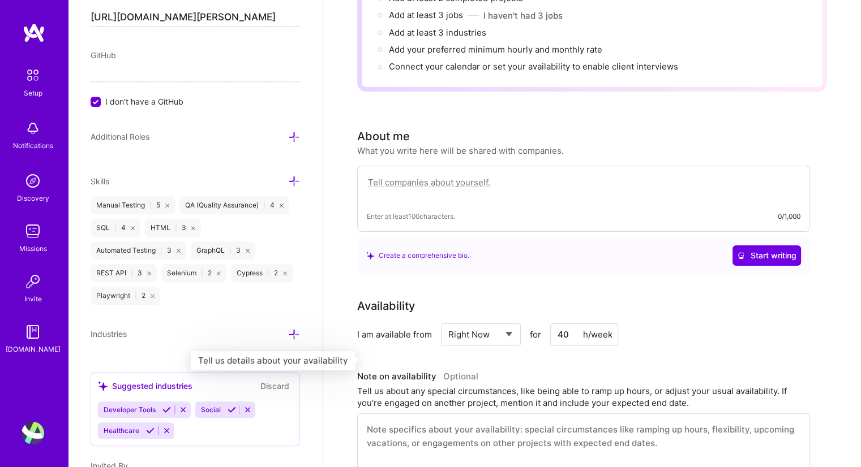
type input "40"
click at [510, 368] on h3 "Note on availability Optional" at bounding box center [583, 376] width 453 height 17
click at [483, 254] on div "Create a comprehensive bio. Start writing" at bounding box center [583, 256] width 453 height 38
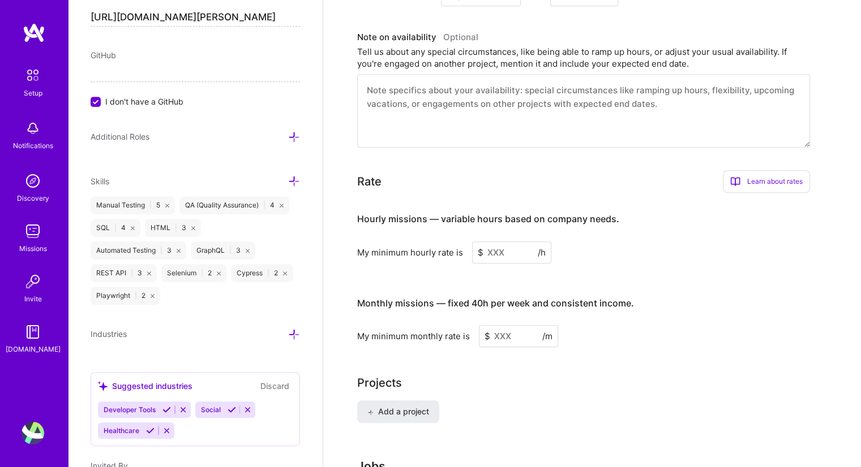
scroll to position [535, 0]
click at [508, 243] on input at bounding box center [511, 254] width 79 height 22
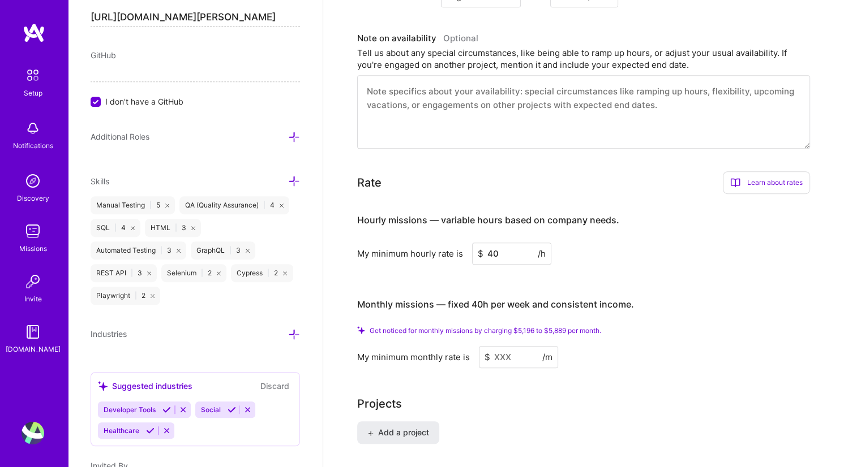
click at [626, 433] on div "Add a project" at bounding box center [592, 440] width 470 height 36
click at [509, 243] on input "40" at bounding box center [511, 254] width 79 height 22
type input "40"
drag, startPoint x: 518, startPoint y: 341, endPoint x: 505, endPoint y: 369, distance: 31.4
click at [505, 369] on div "Complete your profile to take the first step in unlocking full [DOMAIN_NAME] ac…" at bounding box center [592, 38] width 470 height 1029
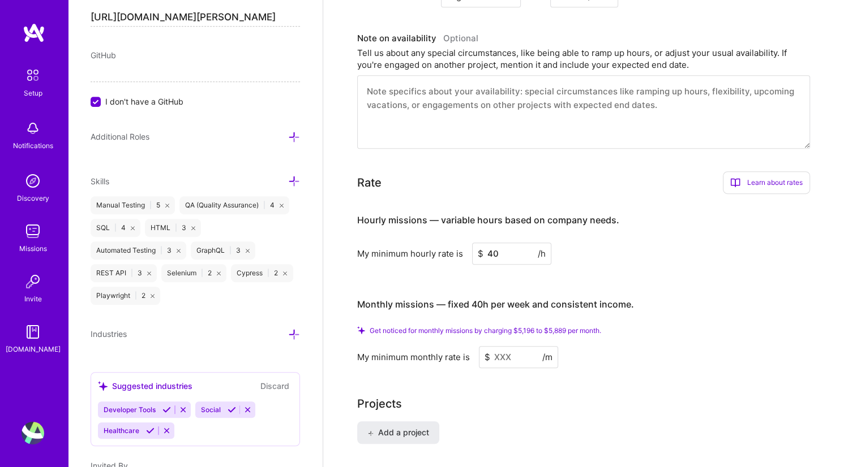
click at [506, 346] on input at bounding box center [518, 357] width 79 height 22
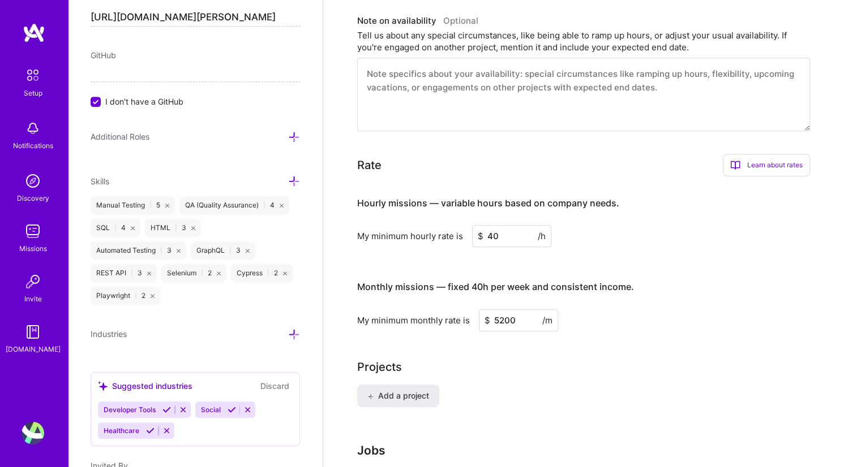
type input "5200"
click at [506, 339] on div "Complete your profile to take the first step in unlocking full [DOMAIN_NAME] ac…" at bounding box center [592, 19] width 470 height 991
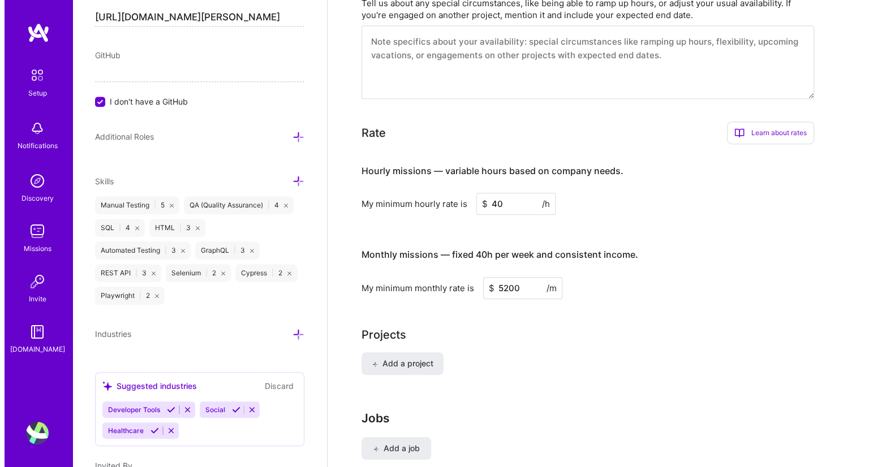
scroll to position [643, 0]
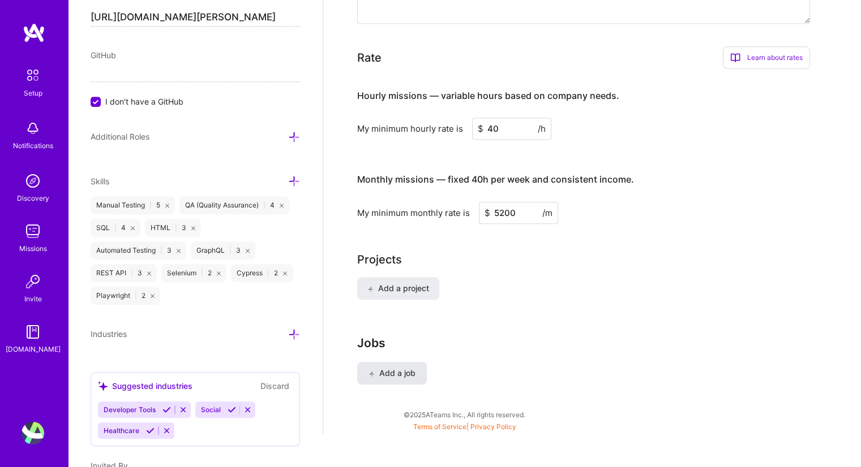
click at [399, 368] on span "Add a job" at bounding box center [391, 373] width 47 height 11
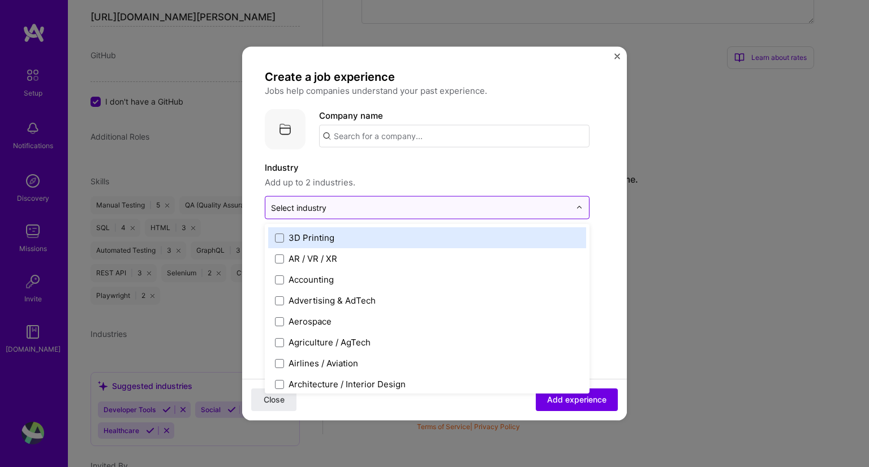
click at [398, 206] on input "text" at bounding box center [420, 208] width 299 height 12
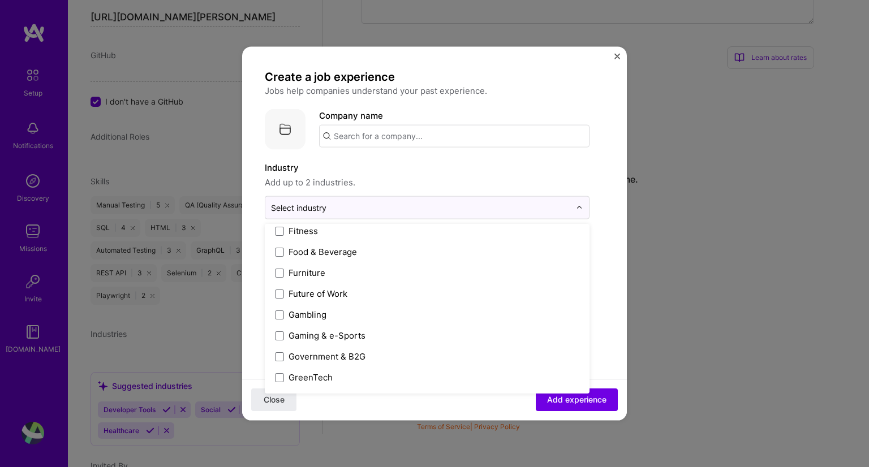
scroll to position [1238, 0]
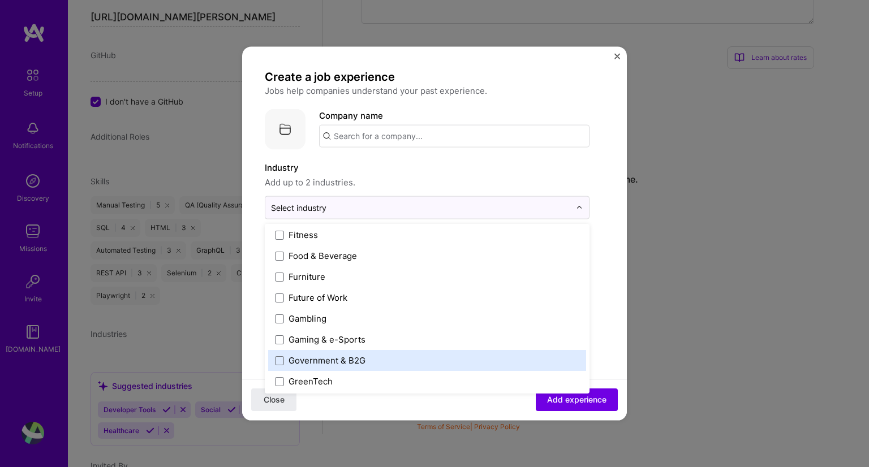
click at [341, 355] on div "Government & B2G" at bounding box center [327, 361] width 77 height 12
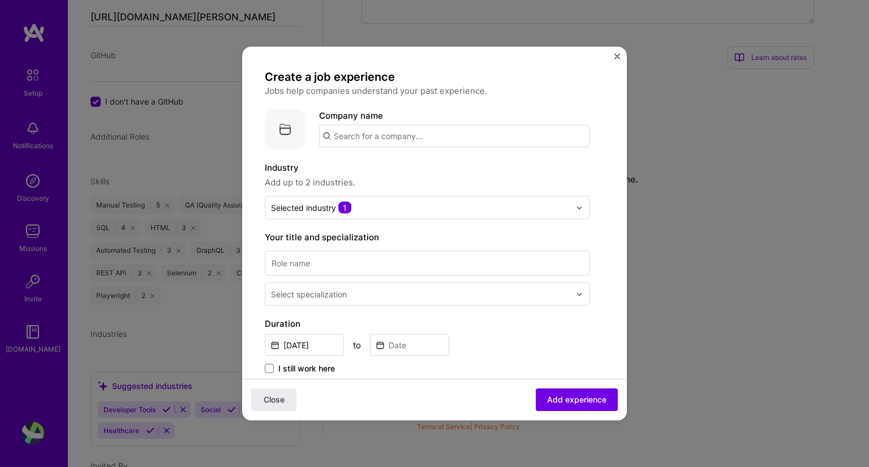
click at [407, 132] on input "text" at bounding box center [454, 136] width 270 height 23
click at [392, 269] on input at bounding box center [427, 263] width 325 height 25
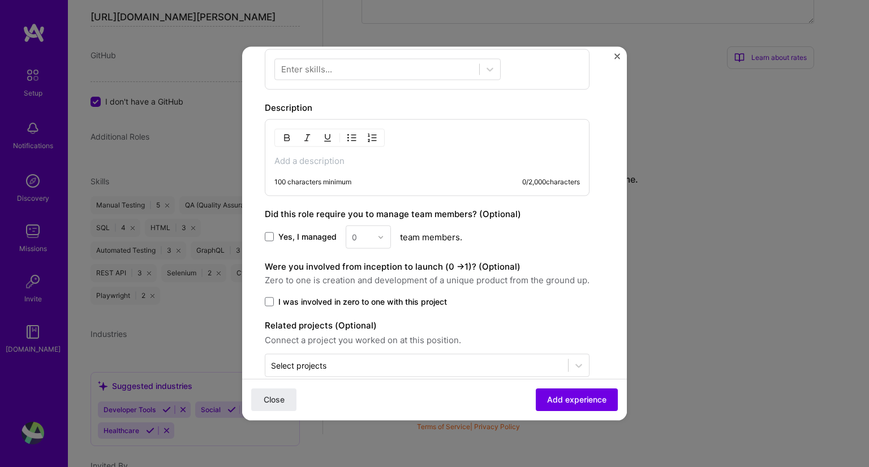
scroll to position [392, 0]
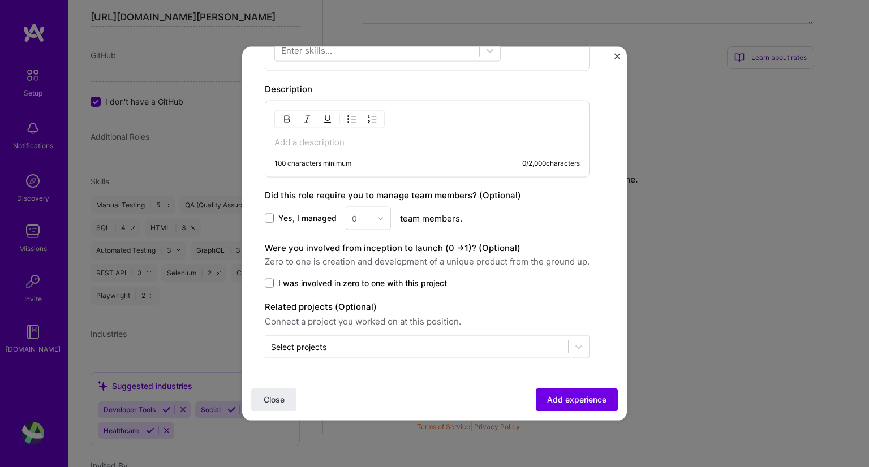
type input "Systems Support Technician"
